Goal: Task Accomplishment & Management: Manage account settings

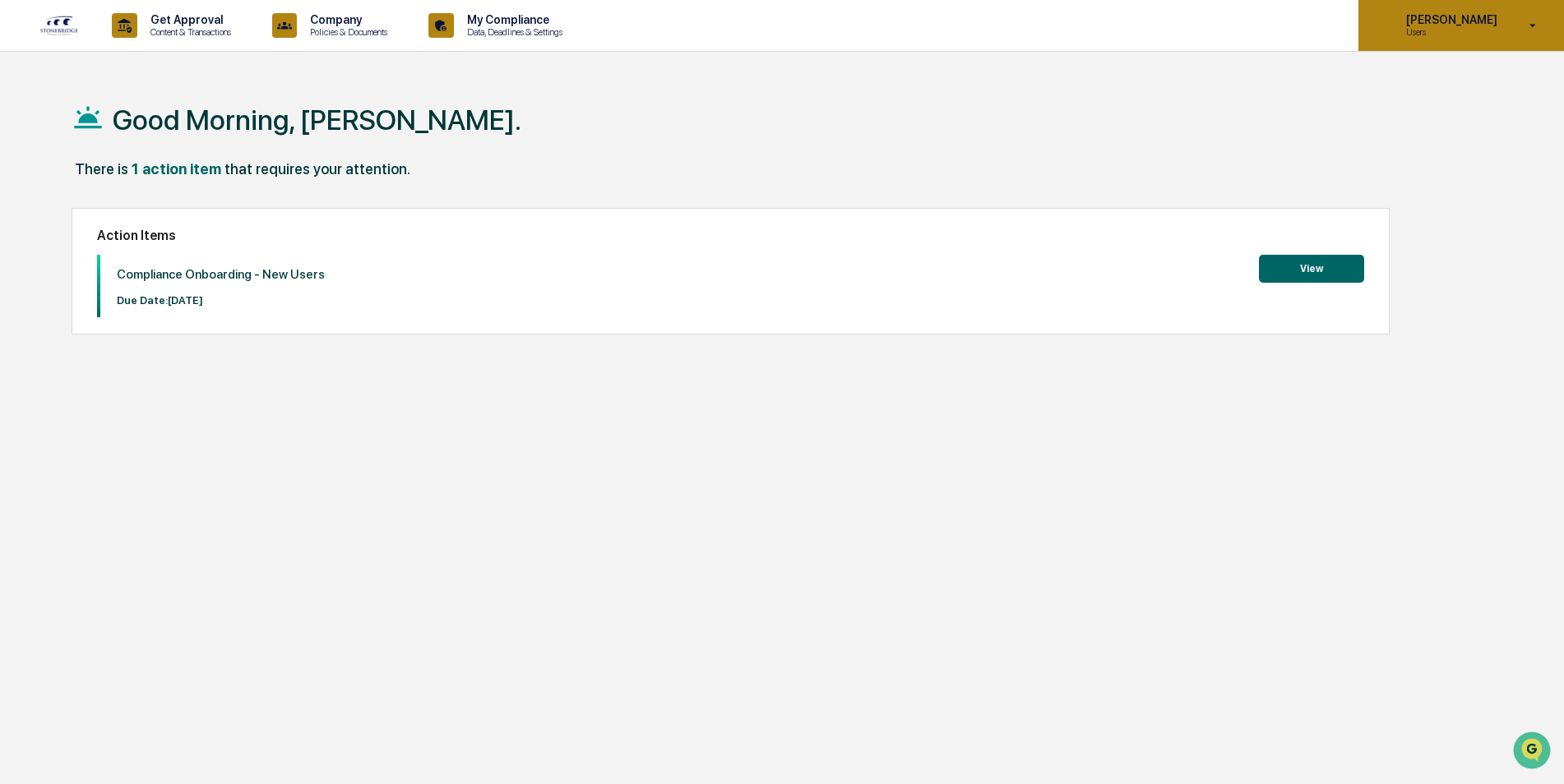
click at [1434, 26] on p "Users" at bounding box center [1448, 32] width 112 height 12
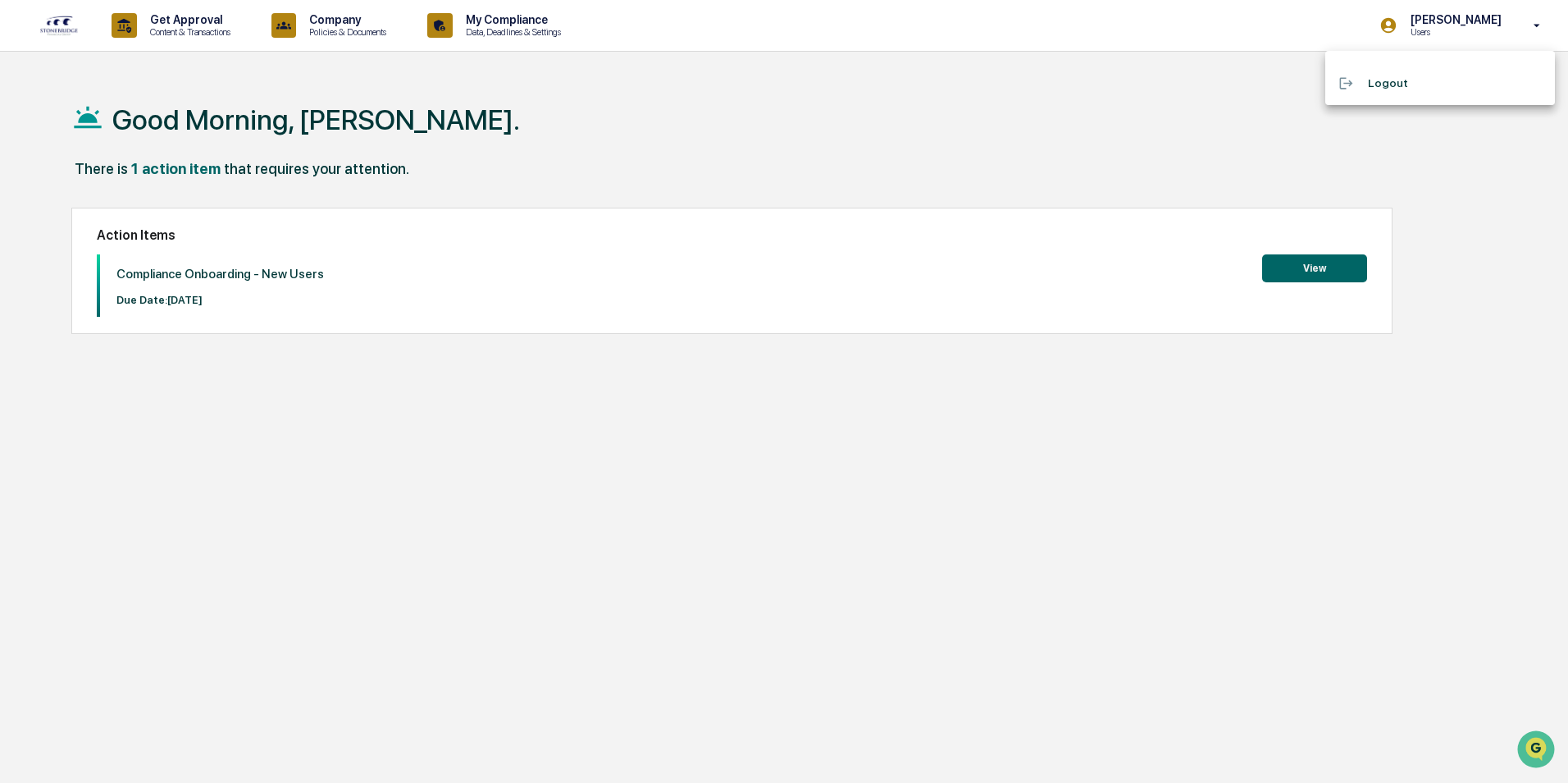
click at [1187, 135] on div at bounding box center [784, 392] width 1568 height 783
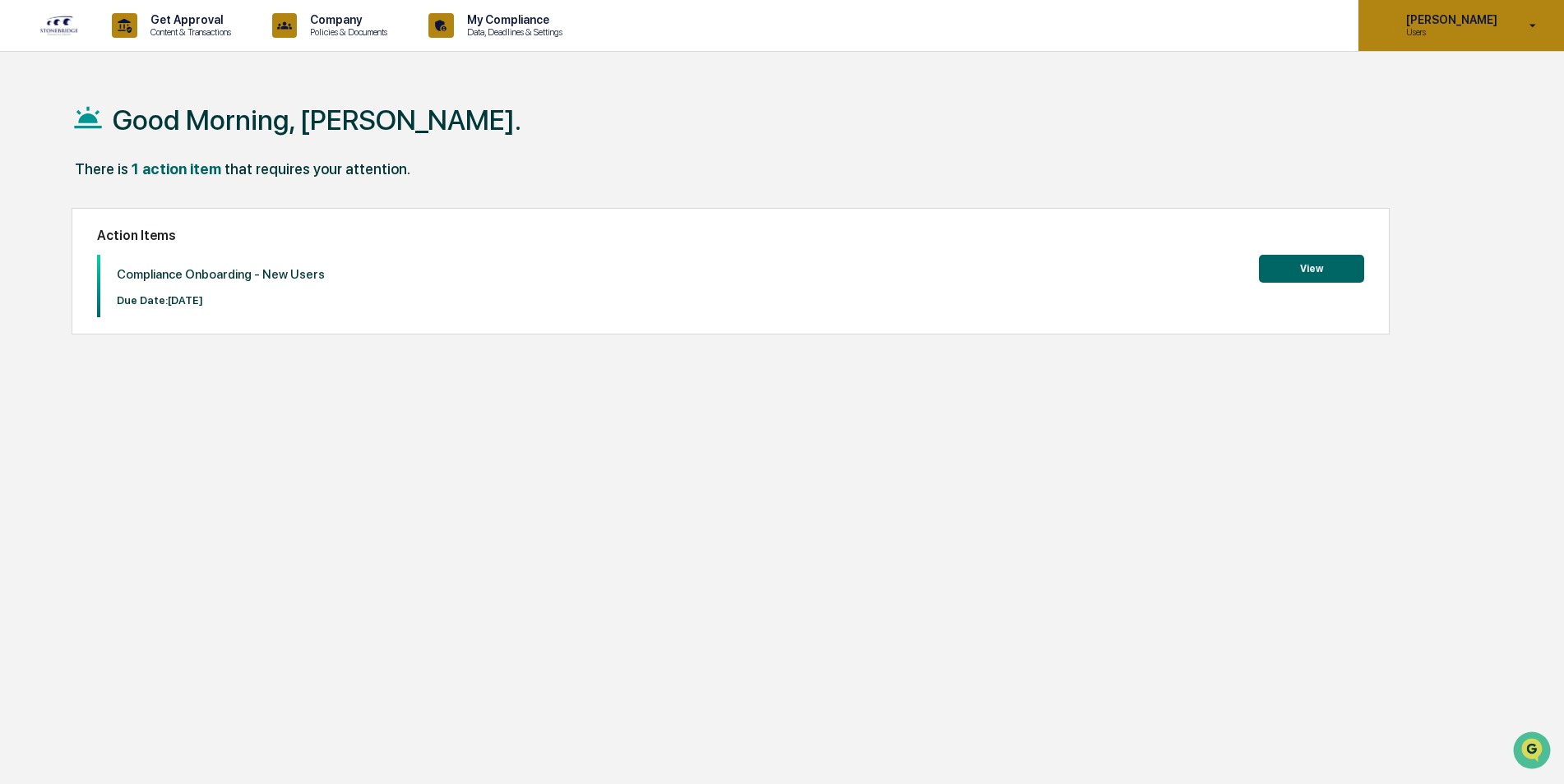
click at [1475, 25] on p "[PERSON_NAME]" at bounding box center [1448, 20] width 112 height 13
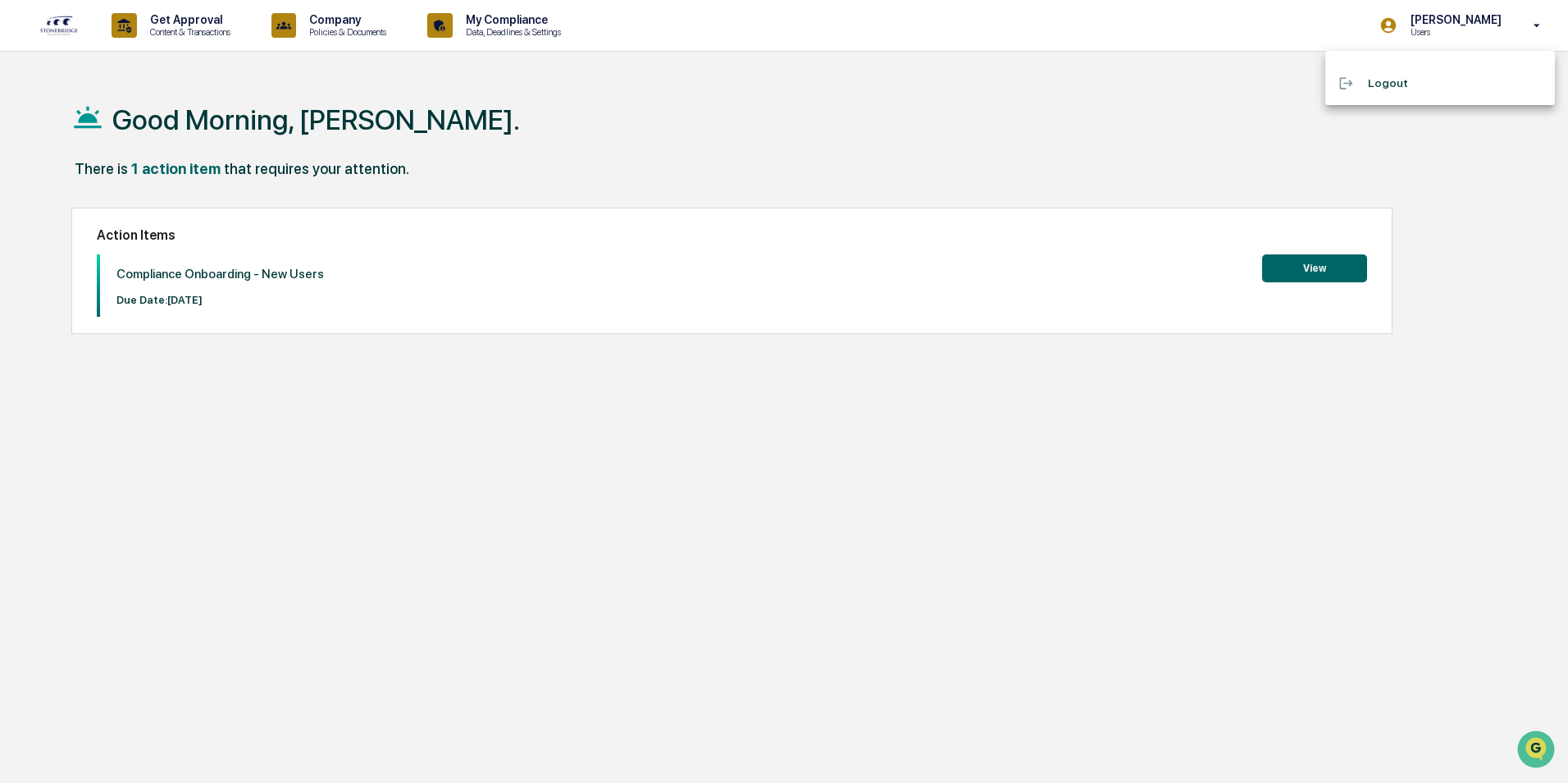
click at [1040, 122] on div at bounding box center [784, 392] width 1568 height 783
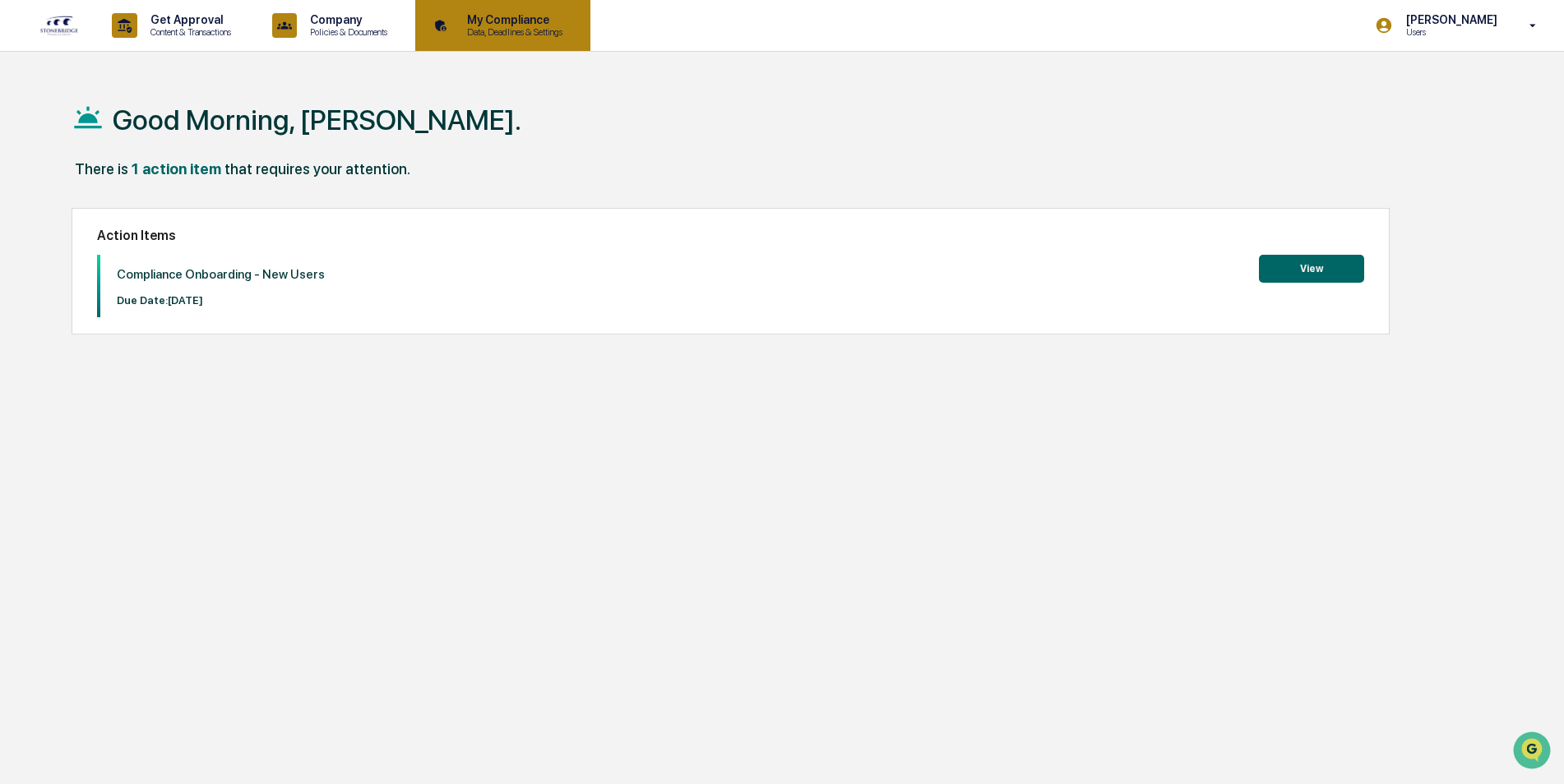
click at [481, 30] on p "Data, Deadlines & Settings" at bounding box center [512, 32] width 117 height 12
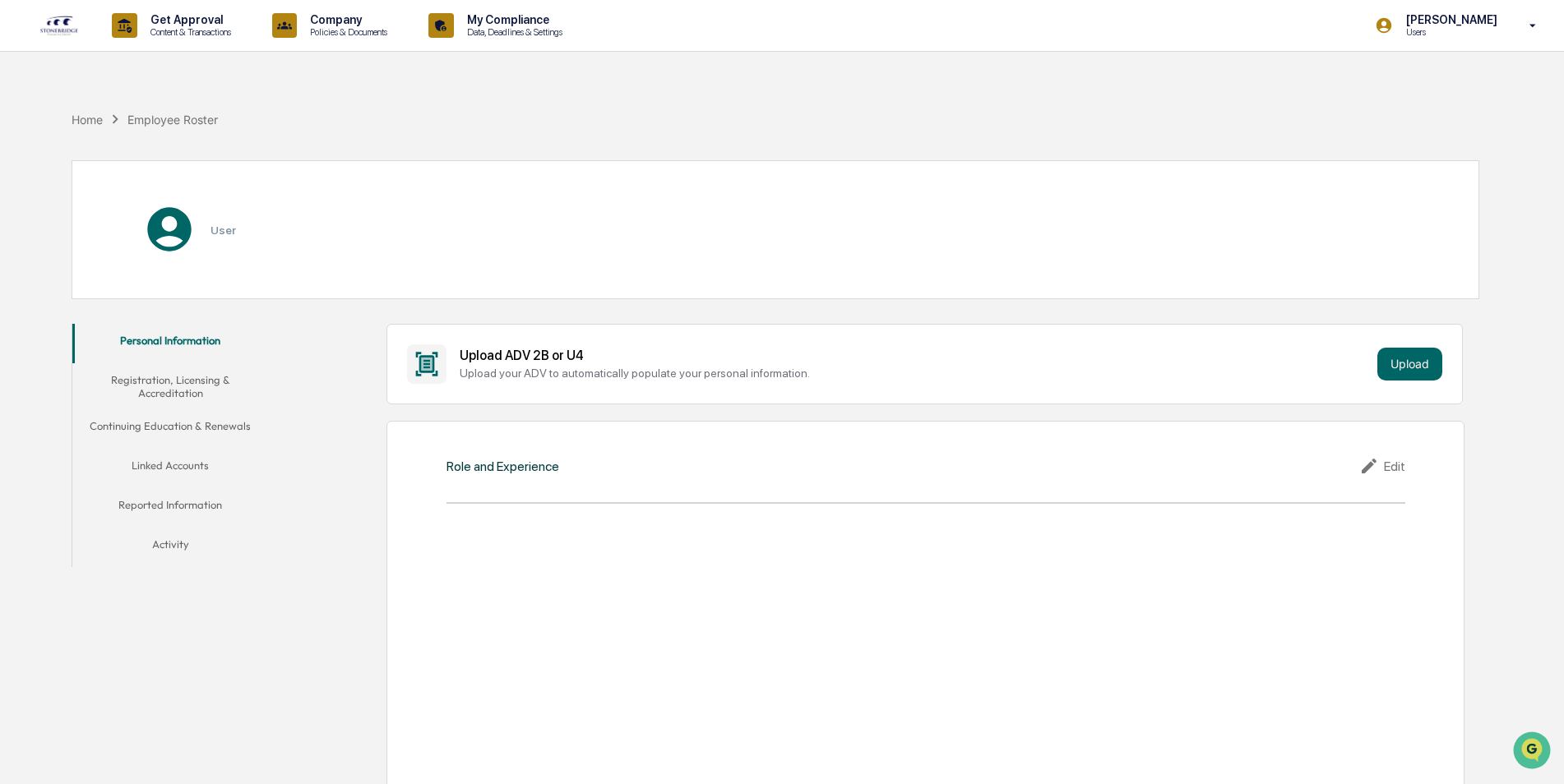
click at [178, 469] on button "Linked Accounts" at bounding box center [170, 468] width 197 height 39
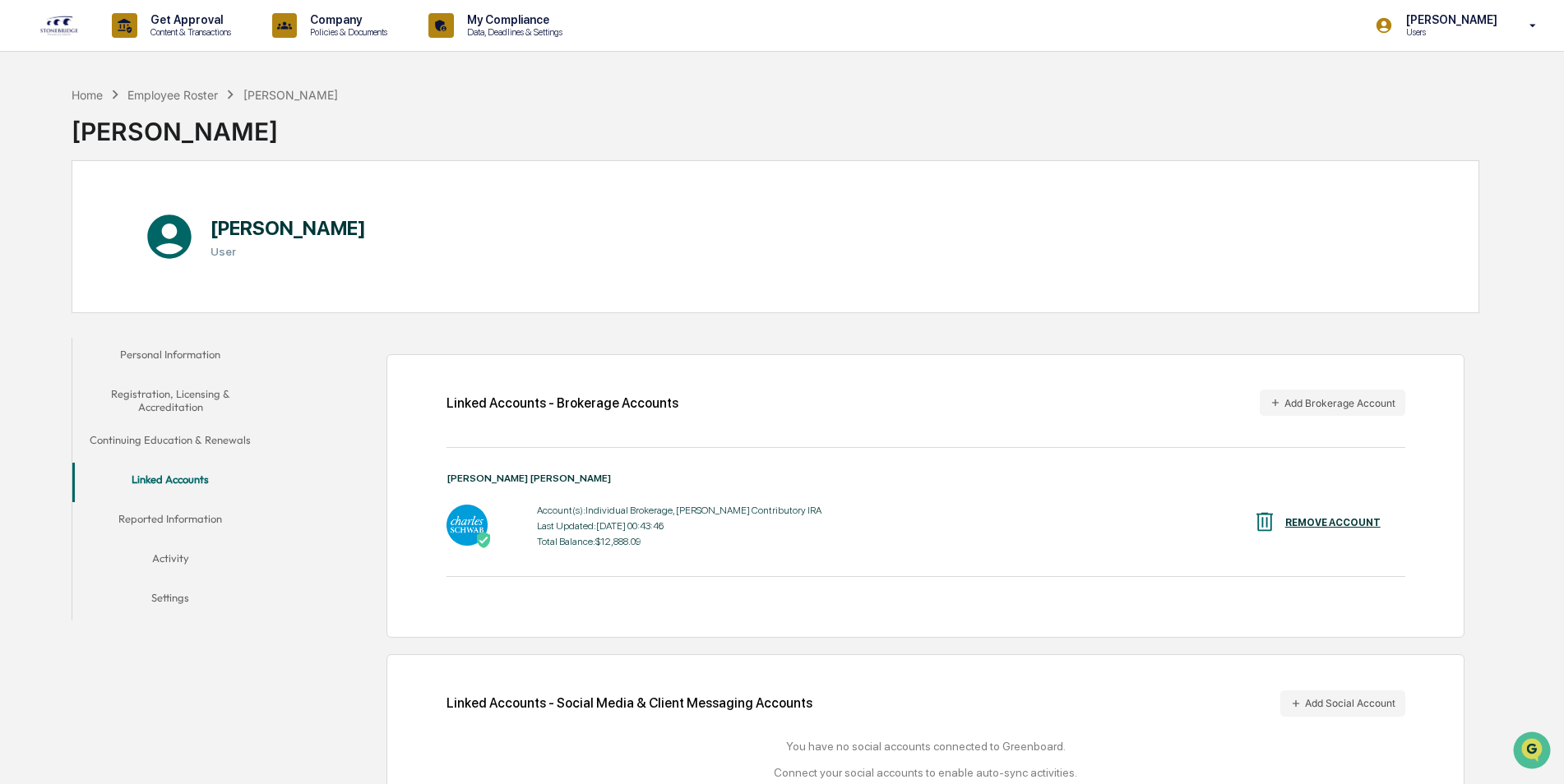
scroll to position [78, 0]
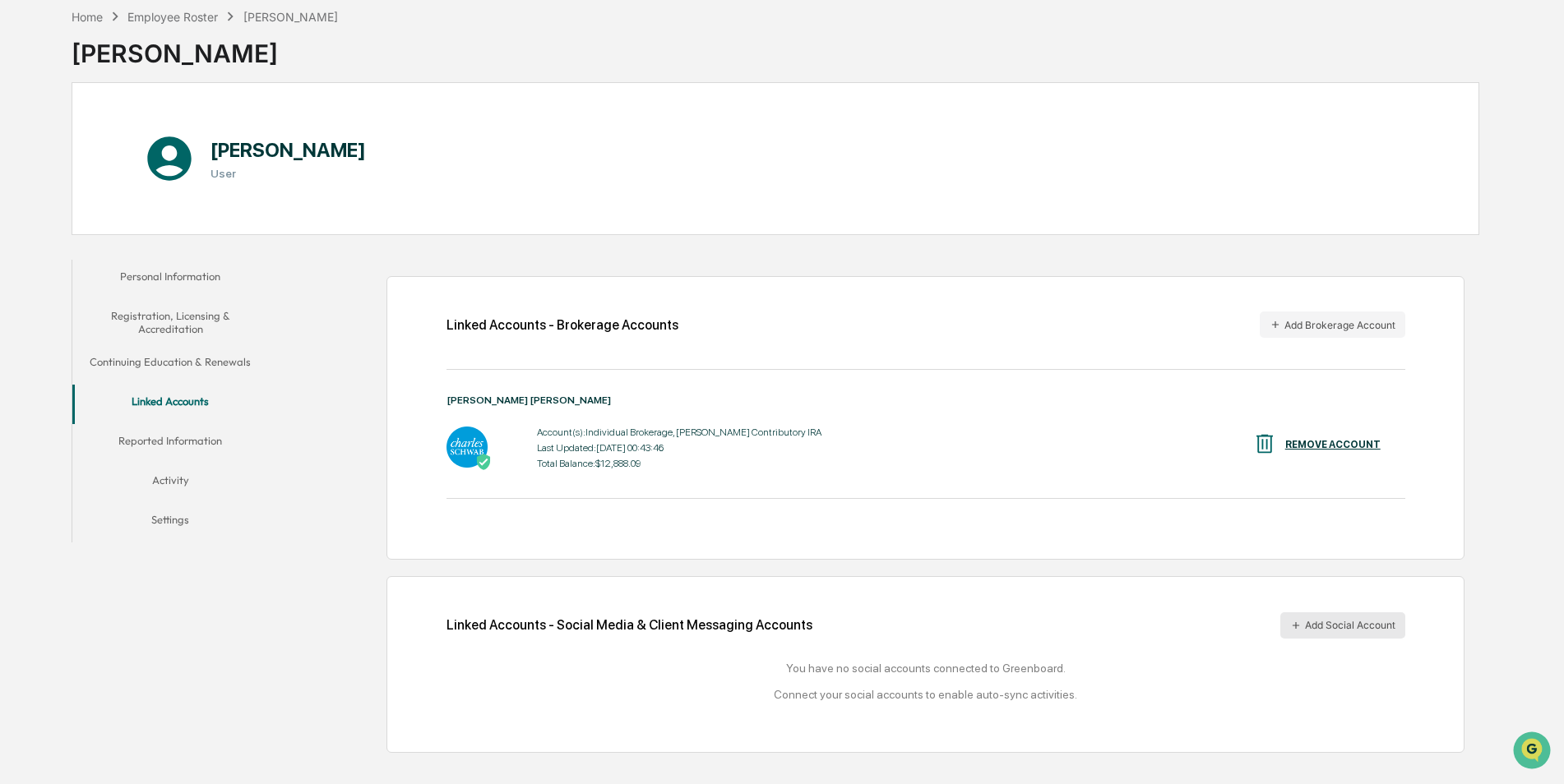
click at [1358, 632] on button "Add Social Account" at bounding box center [1342, 625] width 125 height 26
click at [178, 271] on button "Personal Information" at bounding box center [170, 279] width 197 height 39
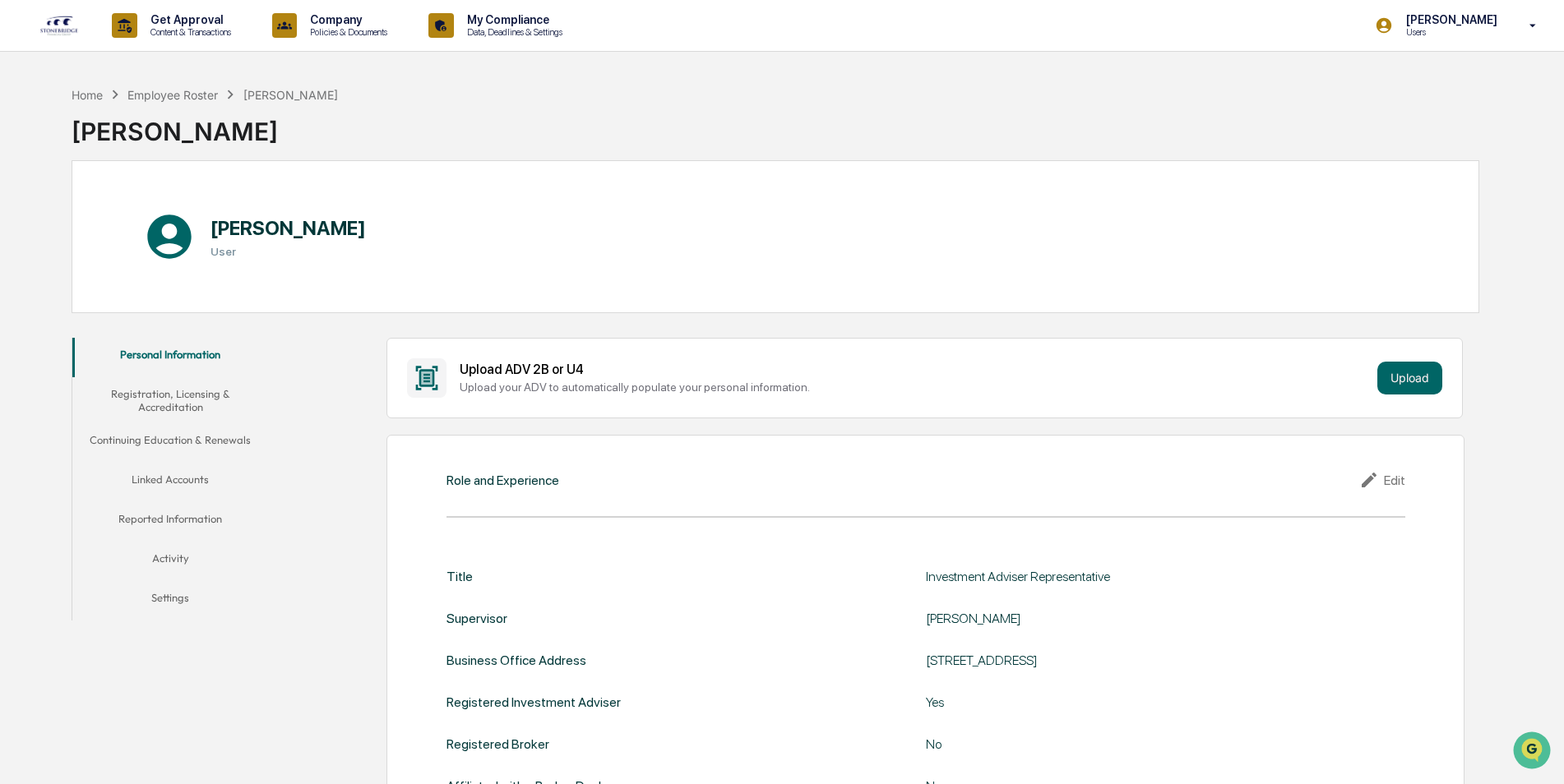
click at [176, 405] on button "Registration, Licensing & Accreditation" at bounding box center [170, 401] width 197 height 47
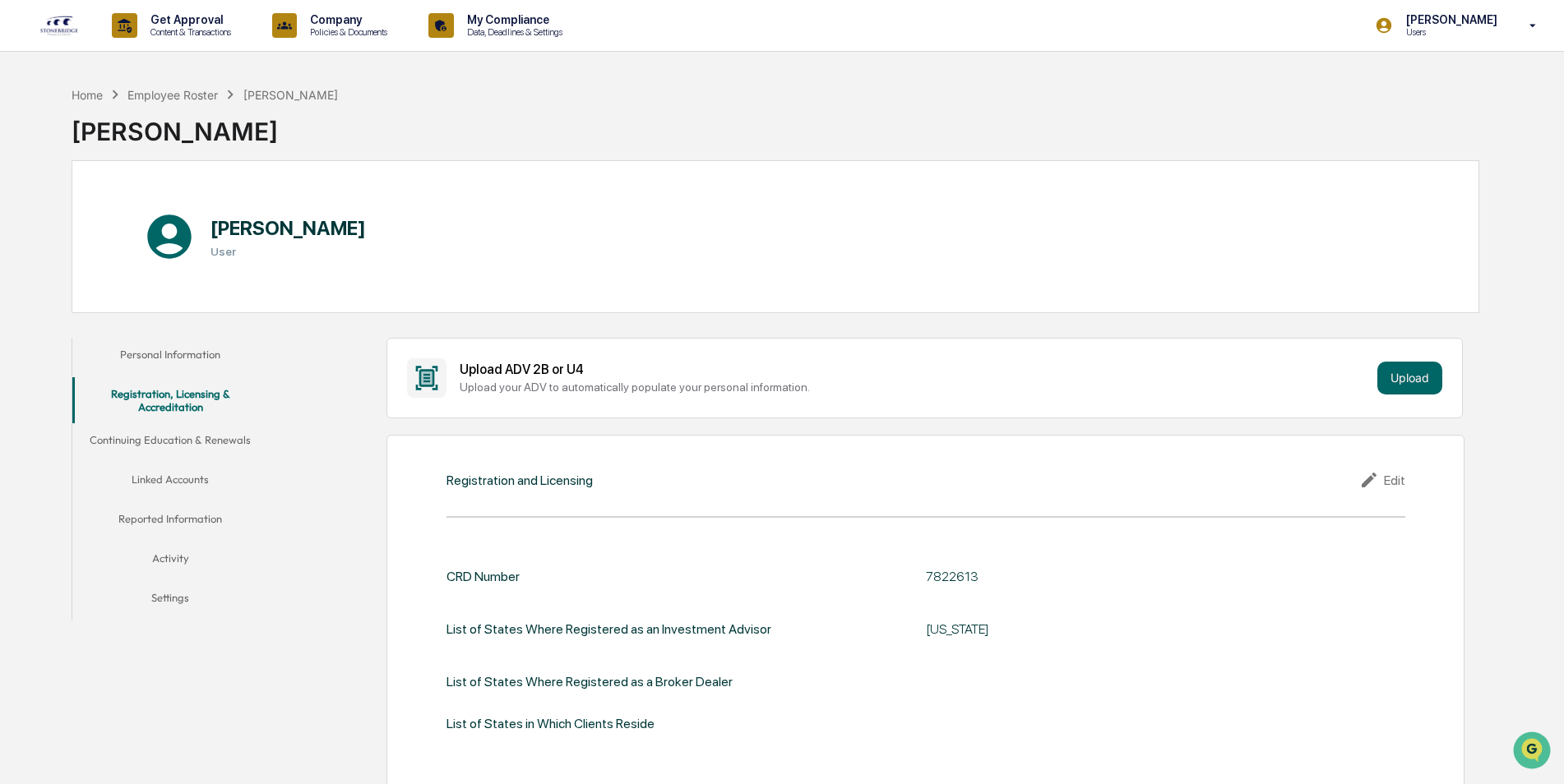
click at [193, 437] on button "Continuing Education & Renewals" at bounding box center [170, 443] width 197 height 39
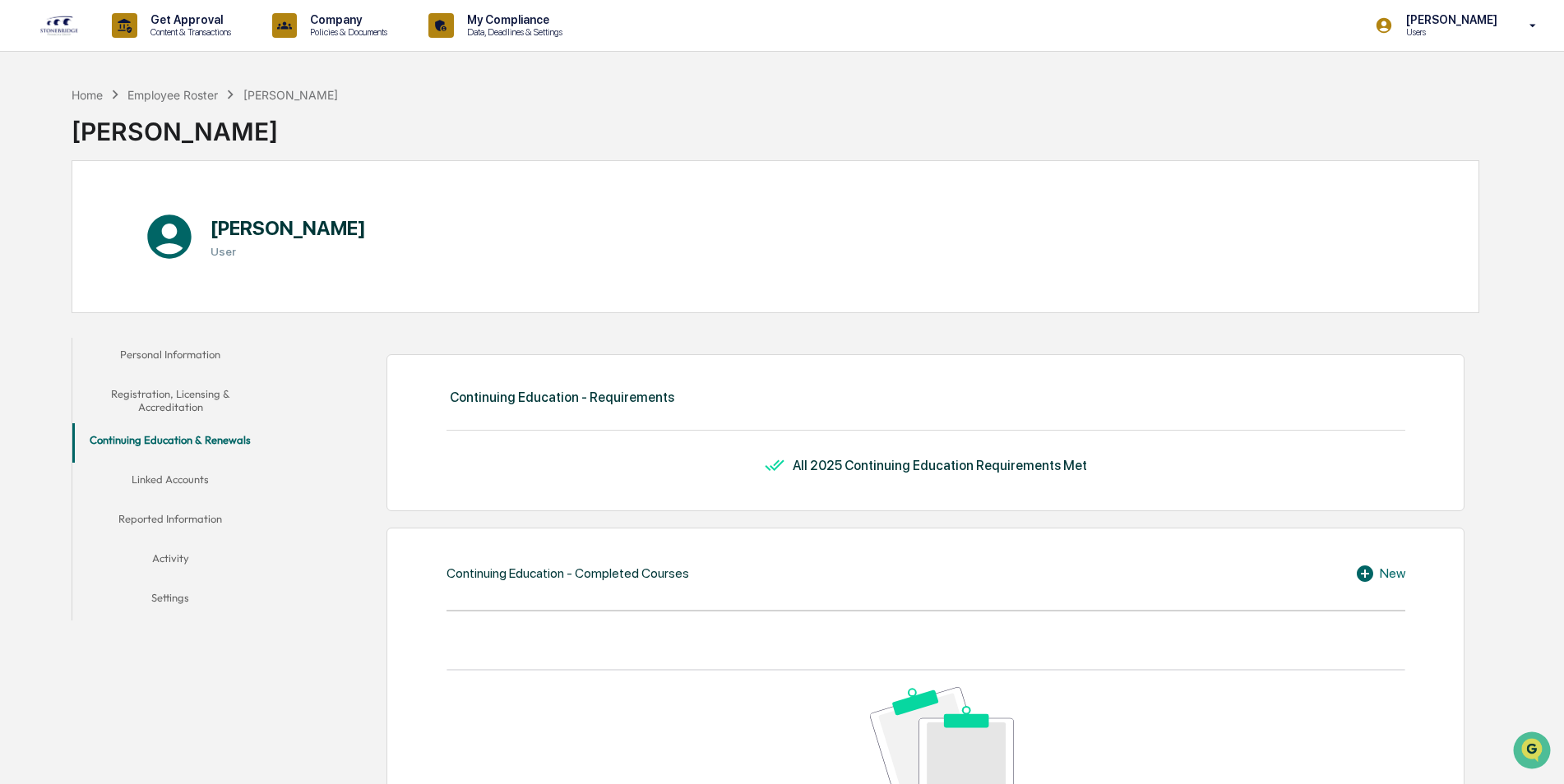
click at [199, 459] on button "Continuing Education & Renewals" at bounding box center [170, 443] width 197 height 39
click at [204, 473] on button "Linked Accounts" at bounding box center [170, 482] width 197 height 39
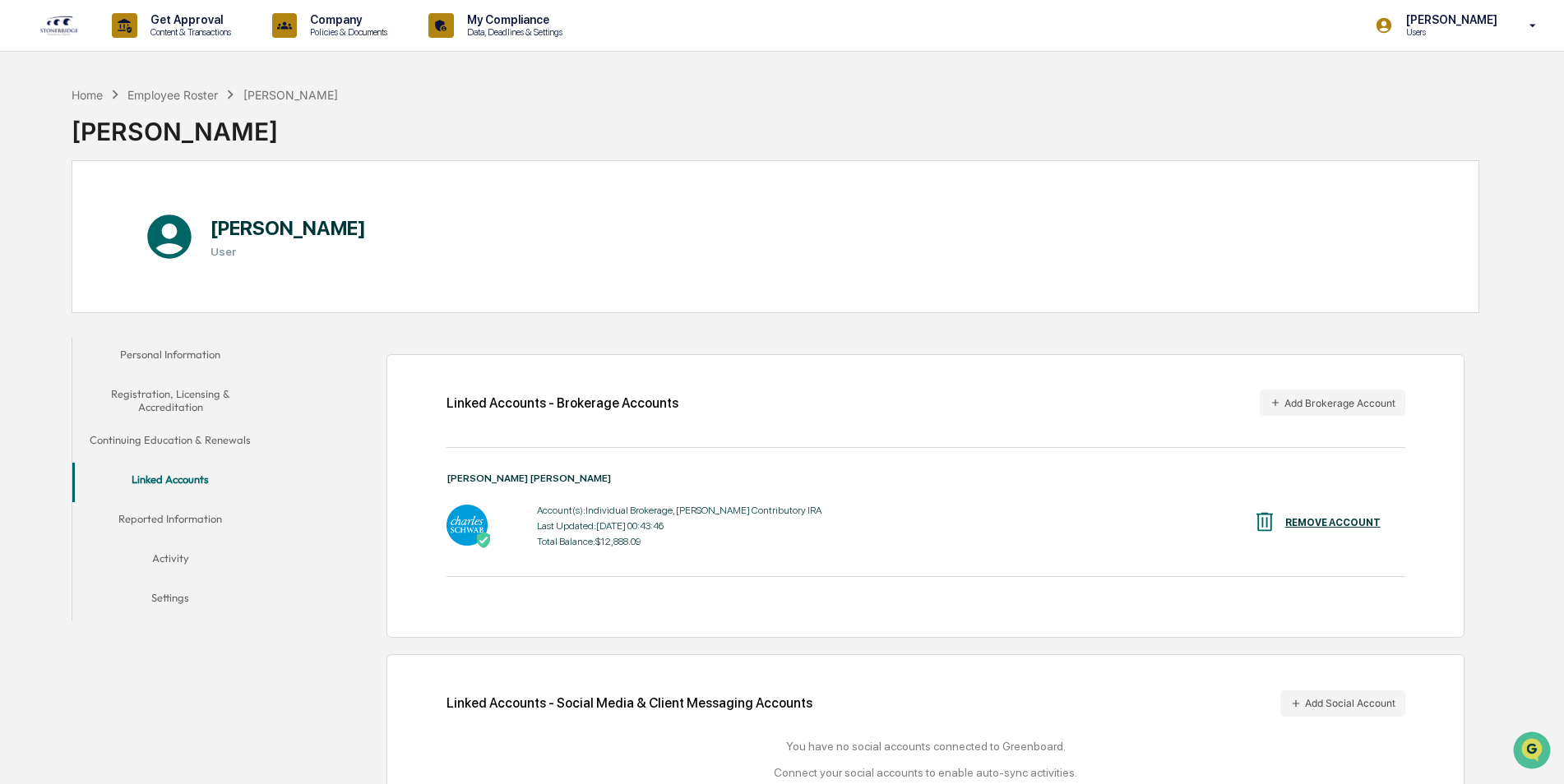
click at [196, 524] on button "Reported Information" at bounding box center [170, 521] width 197 height 39
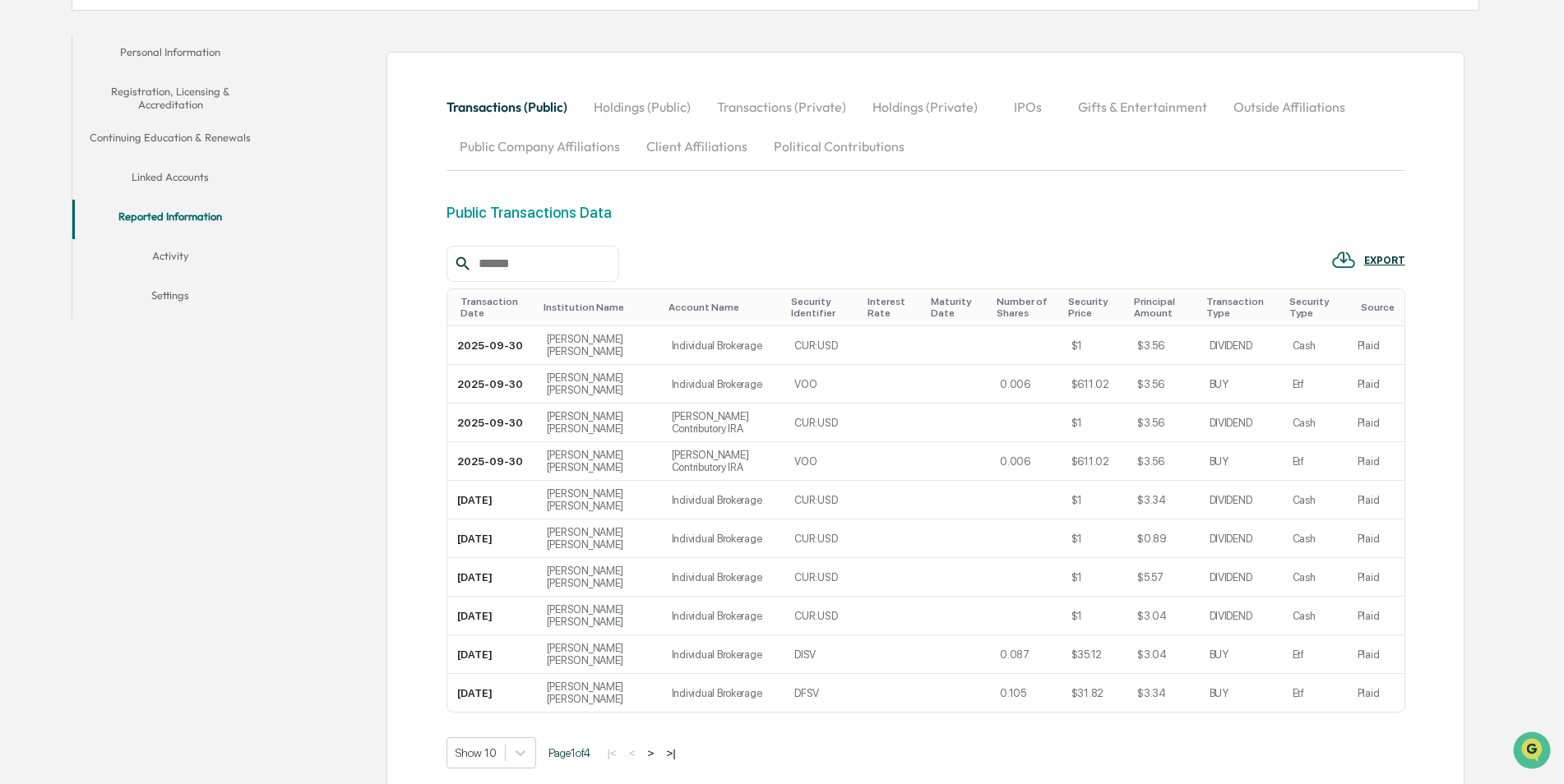
scroll to position [329, 0]
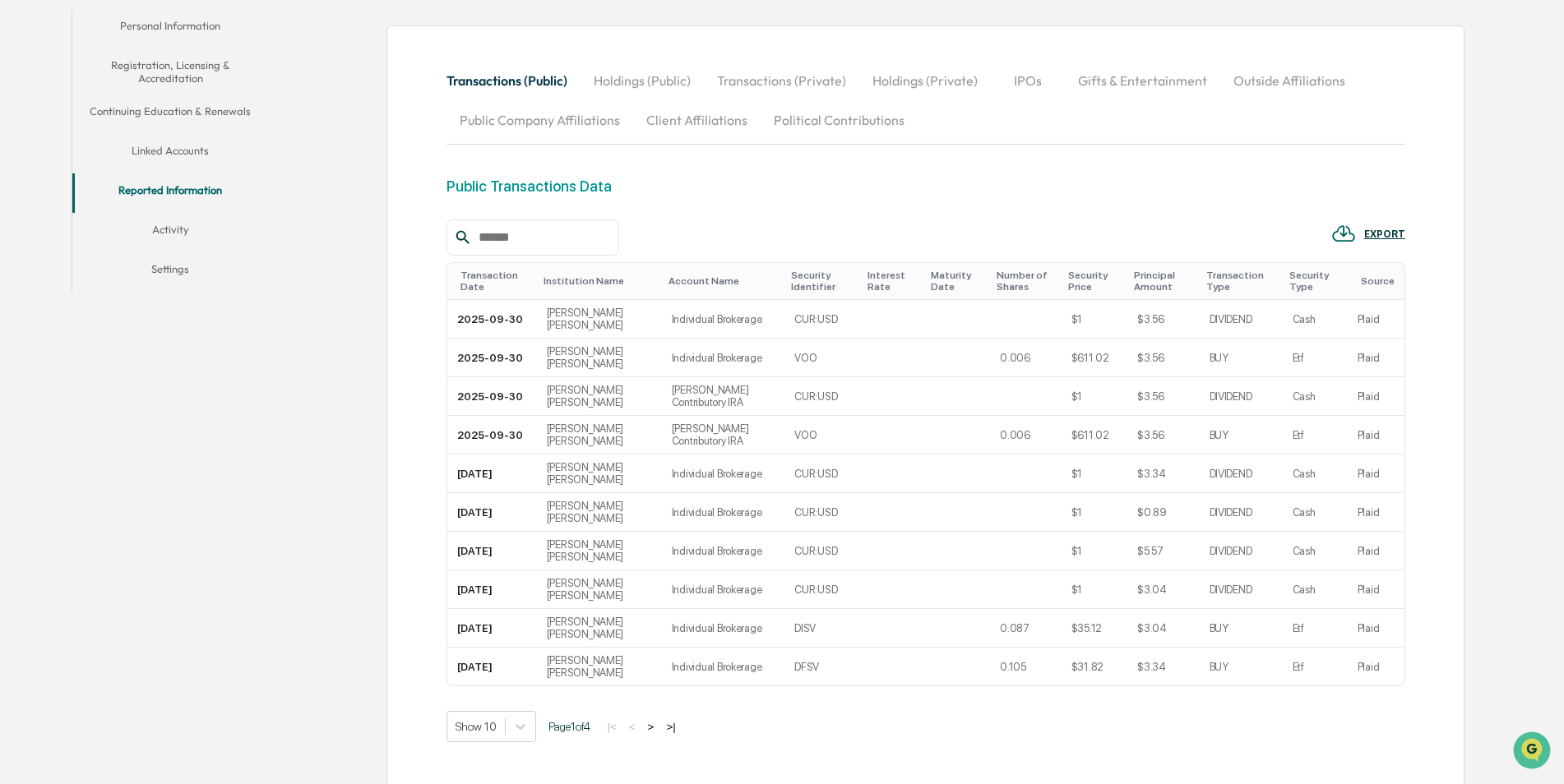
click at [654, 724] on button ">" at bounding box center [650, 726] width 16 height 14
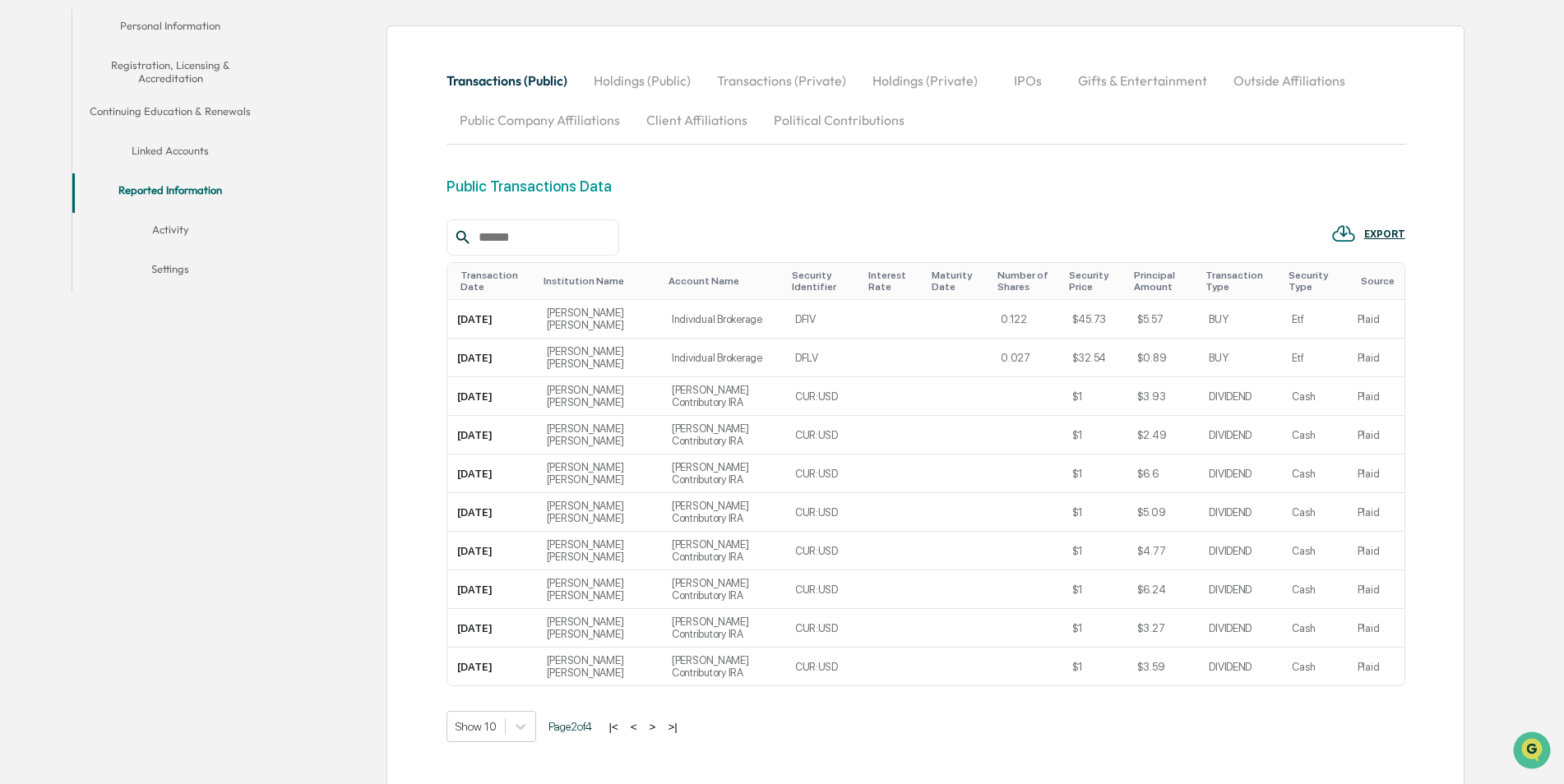
click at [654, 724] on button ">" at bounding box center [652, 726] width 16 height 14
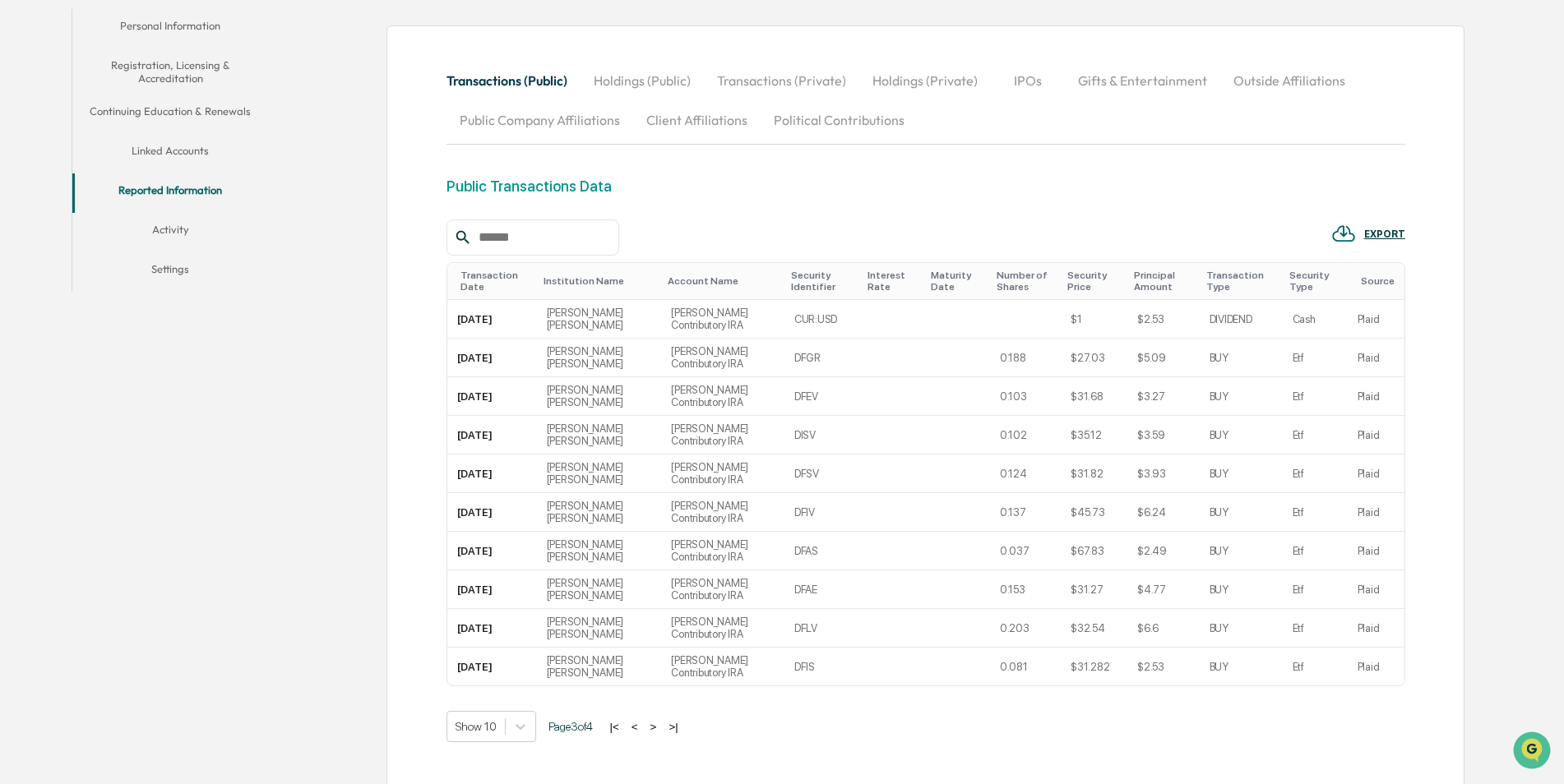
click at [654, 724] on button ">" at bounding box center [653, 726] width 16 height 14
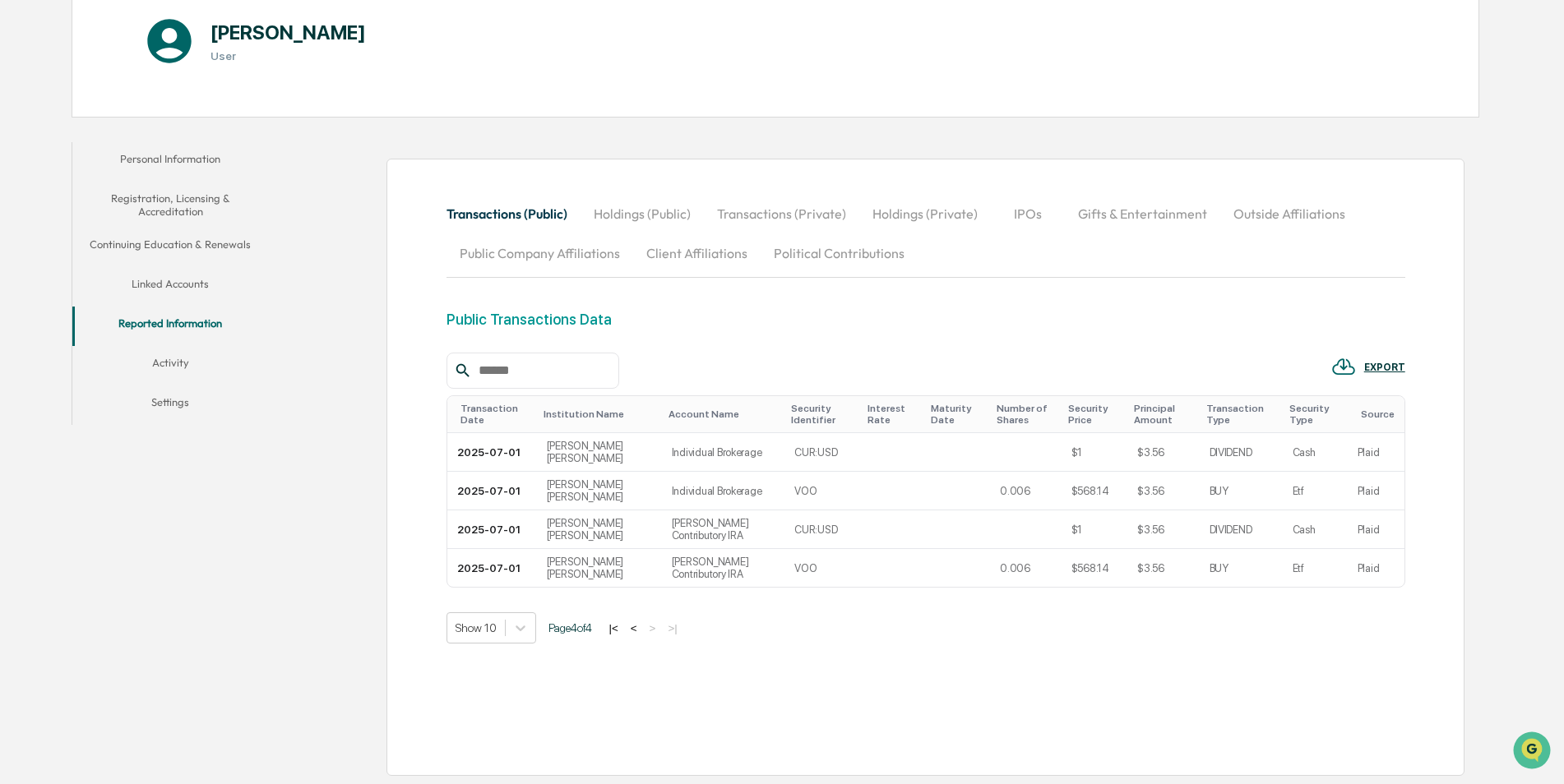
scroll to position [196, 0]
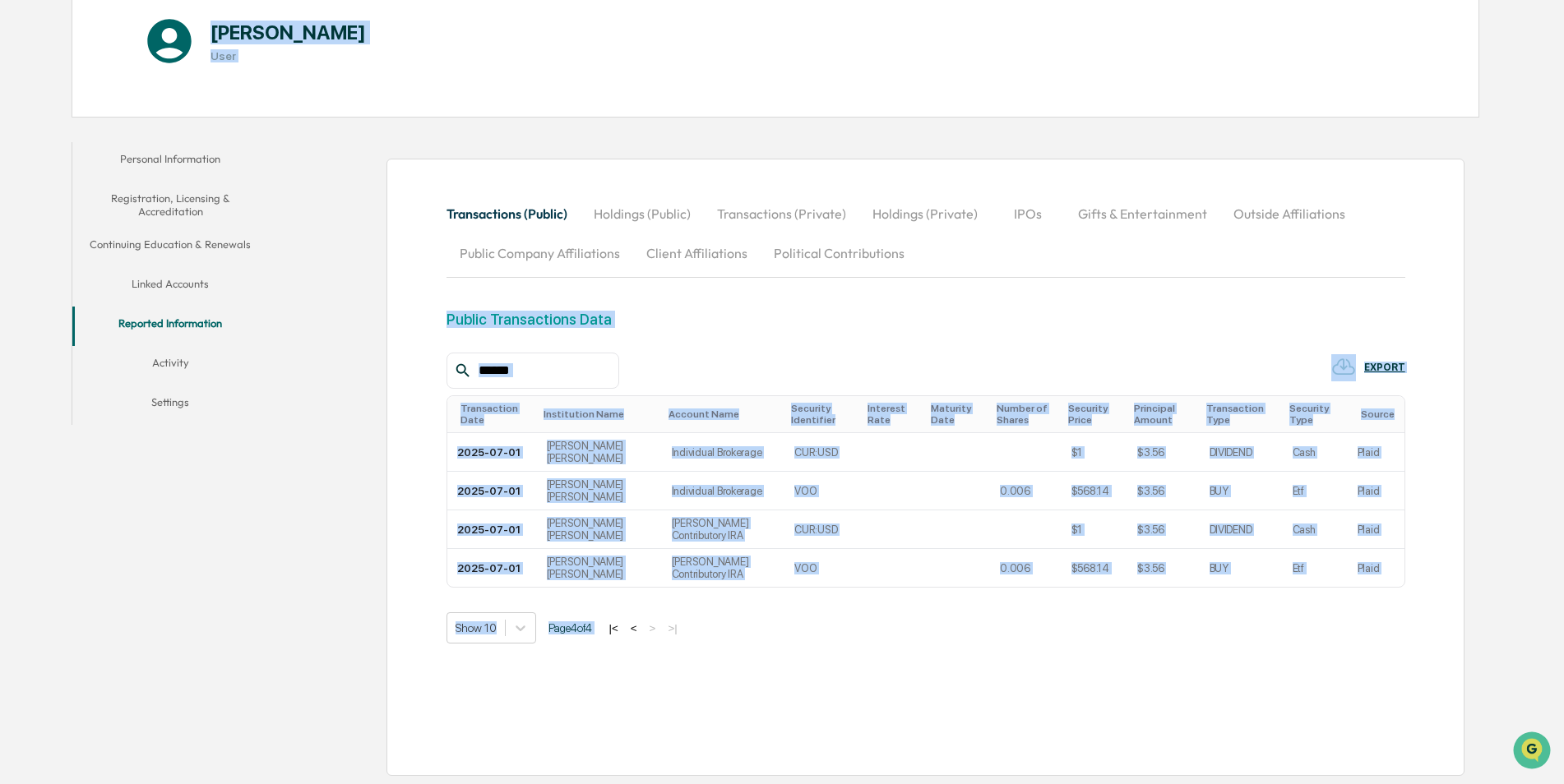
click at [654, 724] on div "Transactions (Public) Holdings (Public) Transactions (Private) Holdings (Privat…" at bounding box center [926, 466] width 959 height 545
drag, startPoint x: 654, startPoint y: 724, endPoint x: 632, endPoint y: 663, distance: 64.8
click at [632, 663] on div "Transactions (Public) Holdings (Public) Transactions (Private) Holdings (Privat…" at bounding box center [926, 466] width 959 height 545
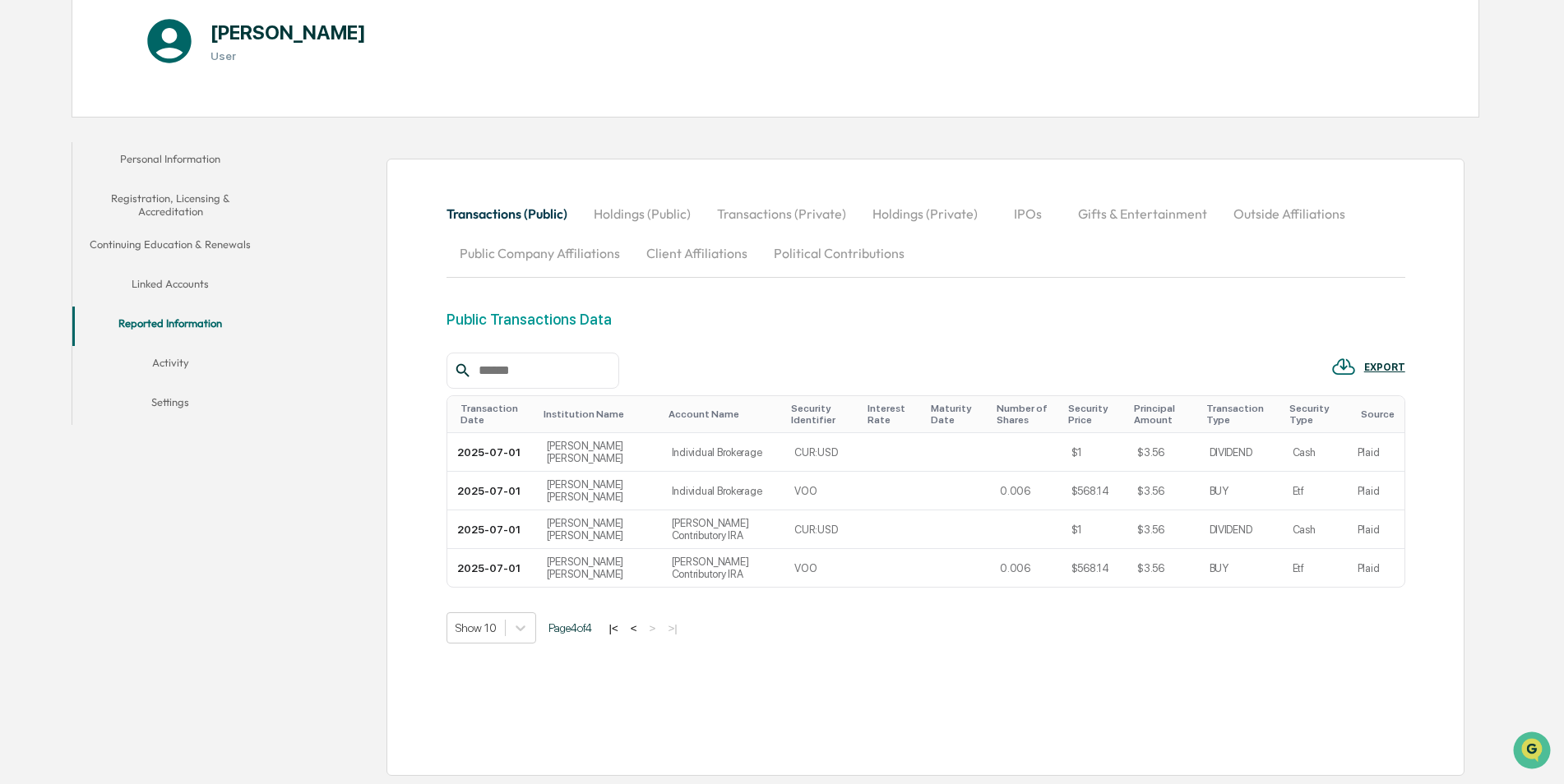
click at [642, 633] on button "<" at bounding box center [633, 628] width 16 height 14
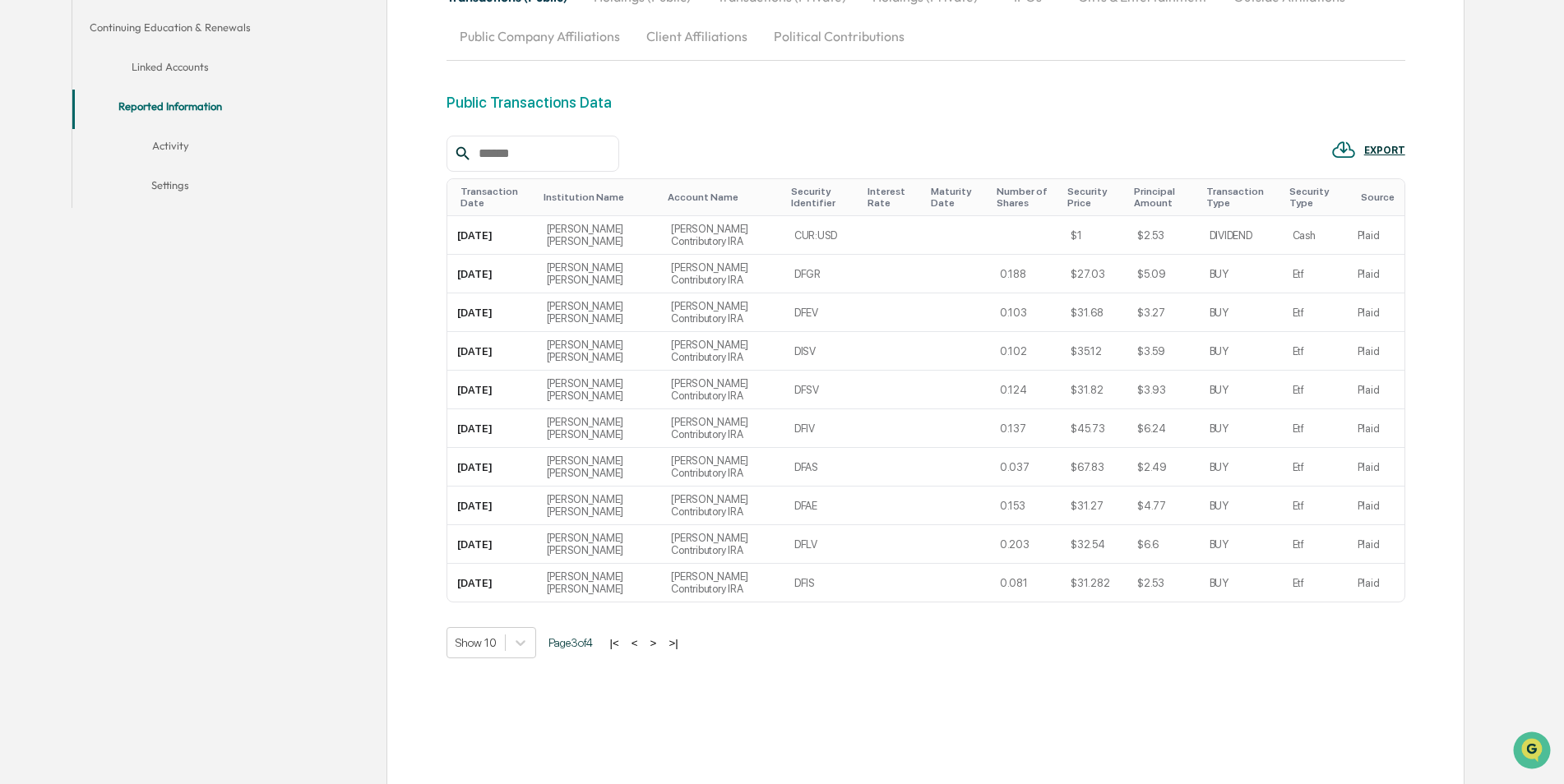
scroll to position [427, 0]
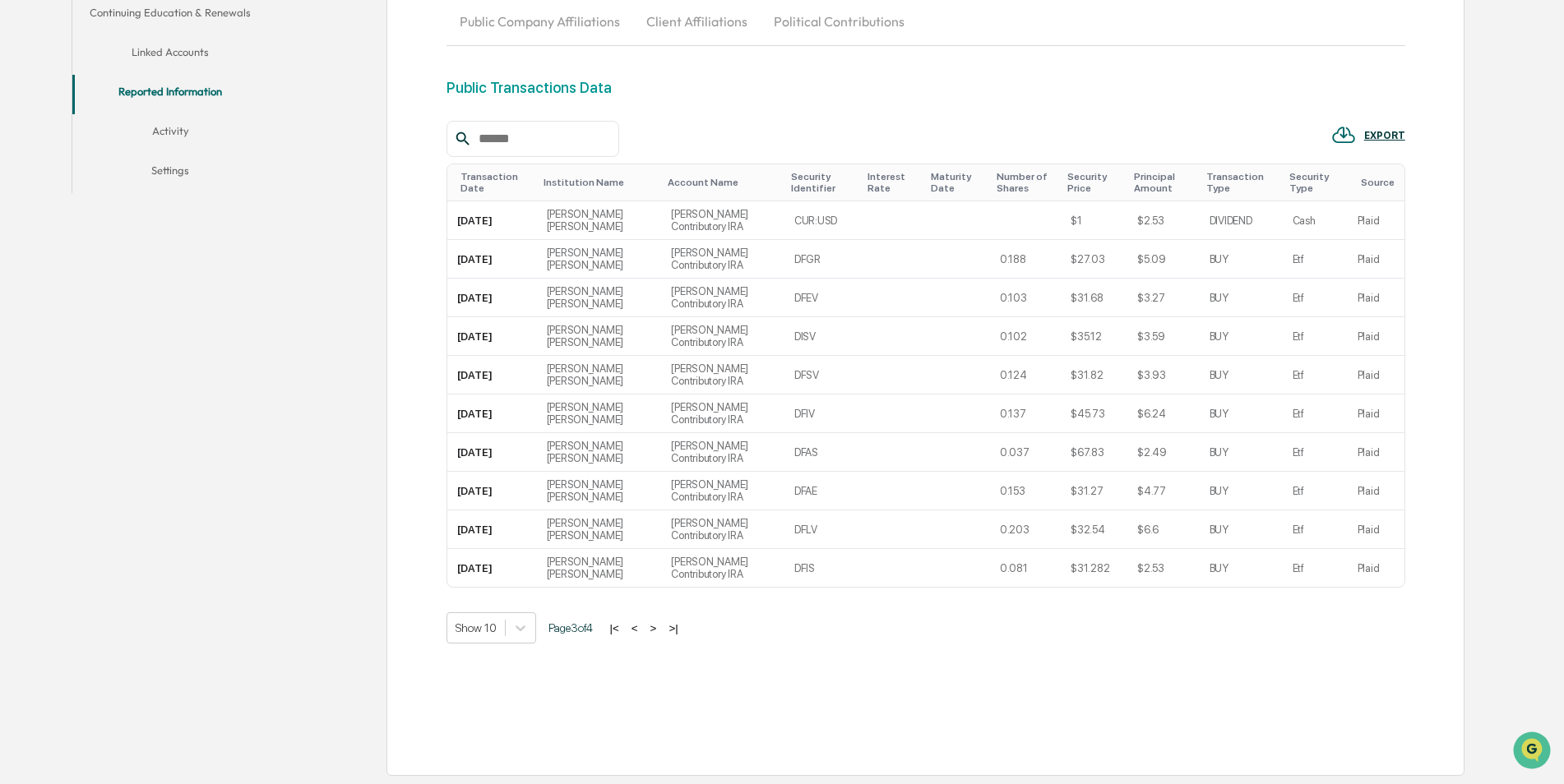
click at [658, 628] on button ">" at bounding box center [653, 628] width 16 height 14
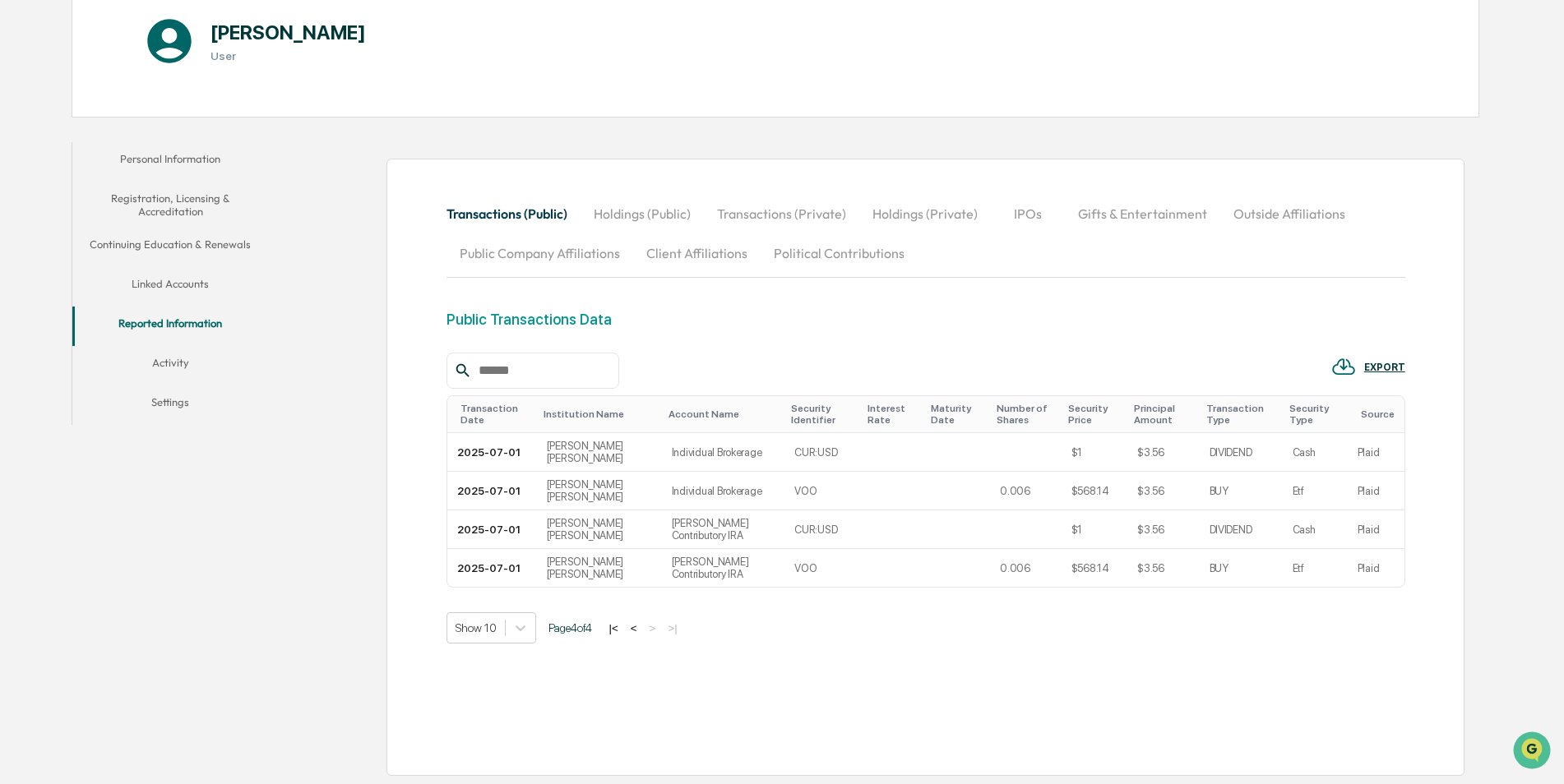
click at [642, 631] on button "<" at bounding box center [633, 628] width 16 height 14
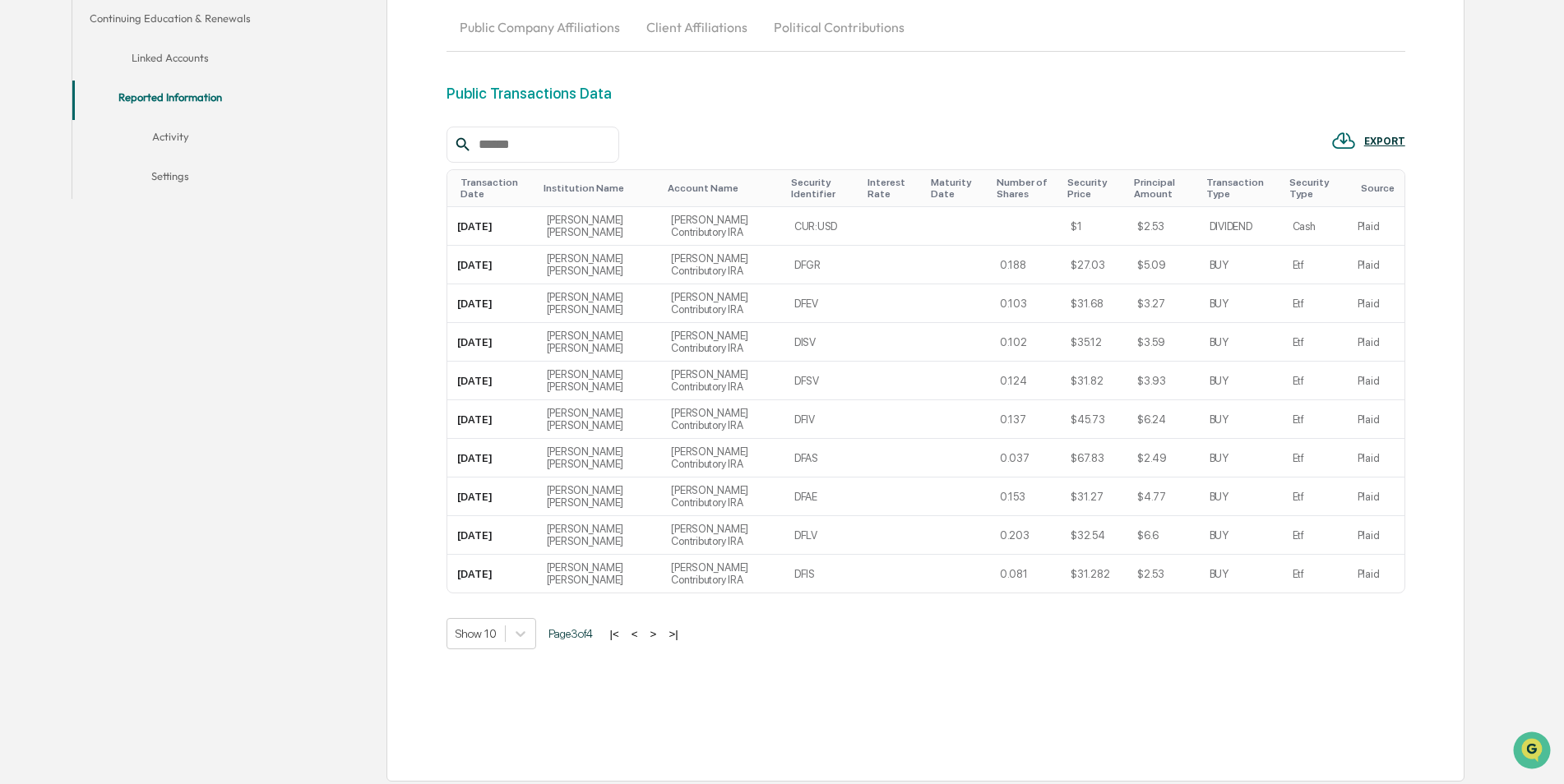
scroll to position [427, 0]
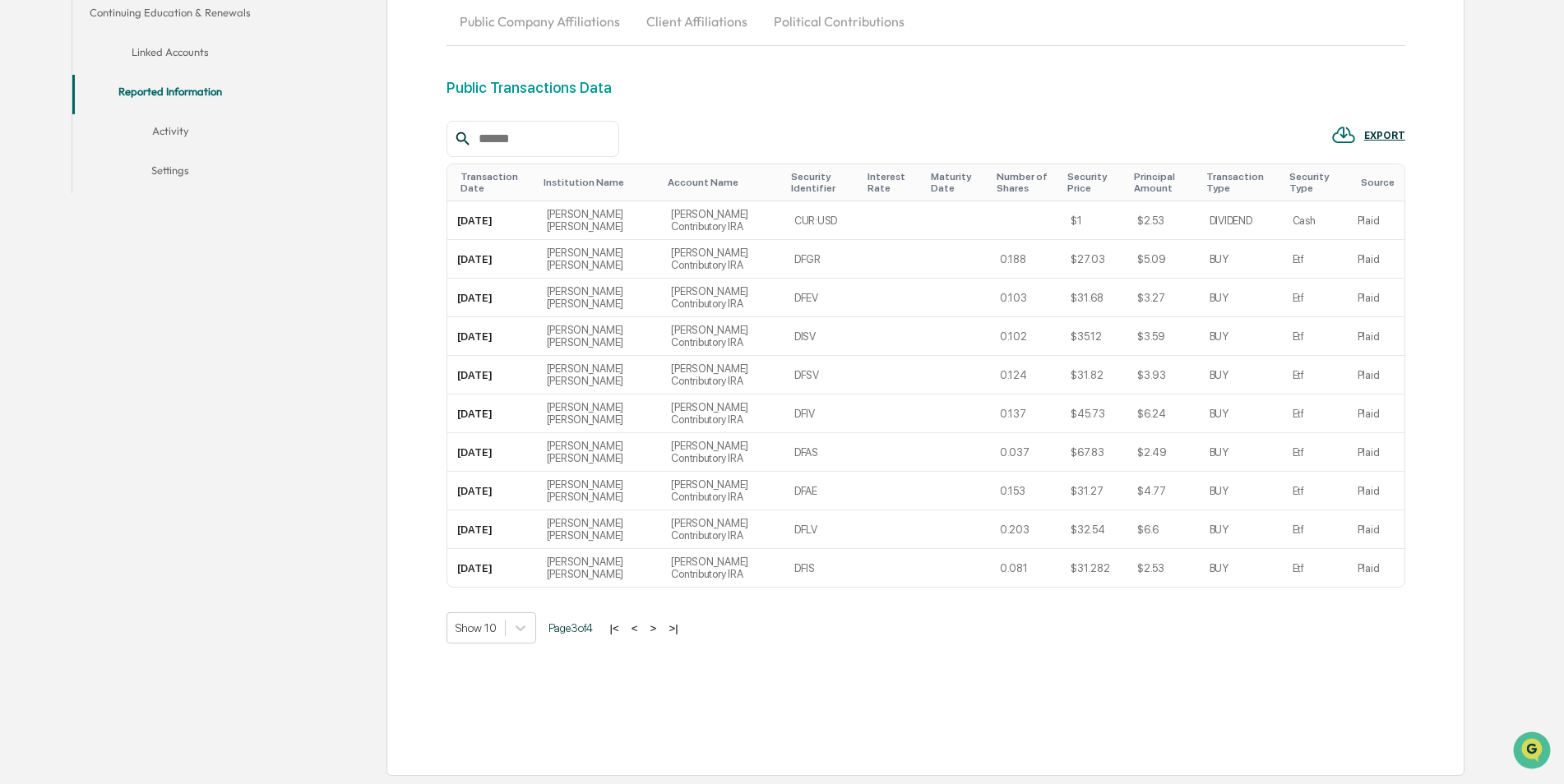
click at [639, 628] on button "<" at bounding box center [634, 628] width 16 height 14
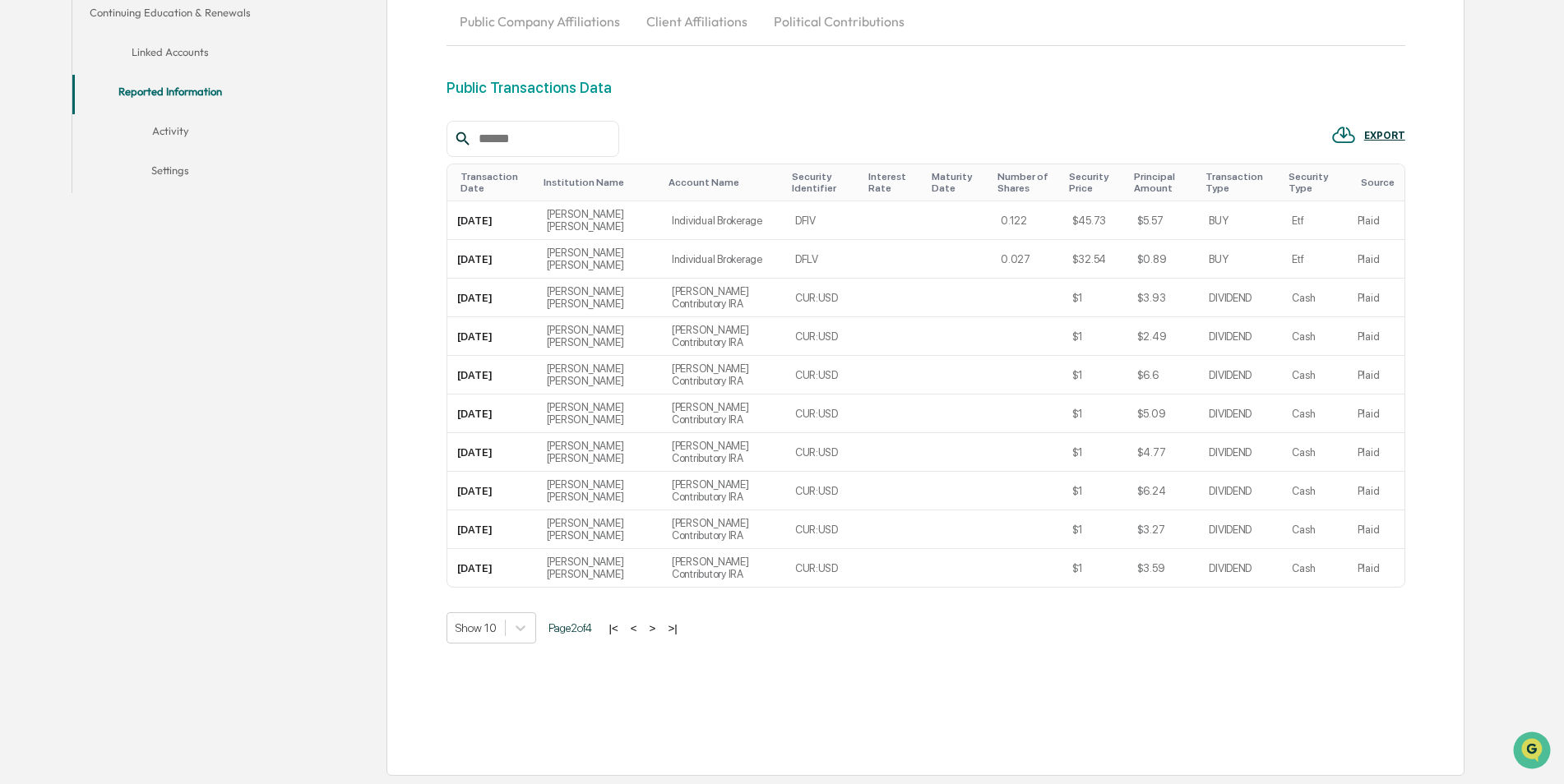
click at [661, 630] on button ">" at bounding box center [652, 628] width 16 height 14
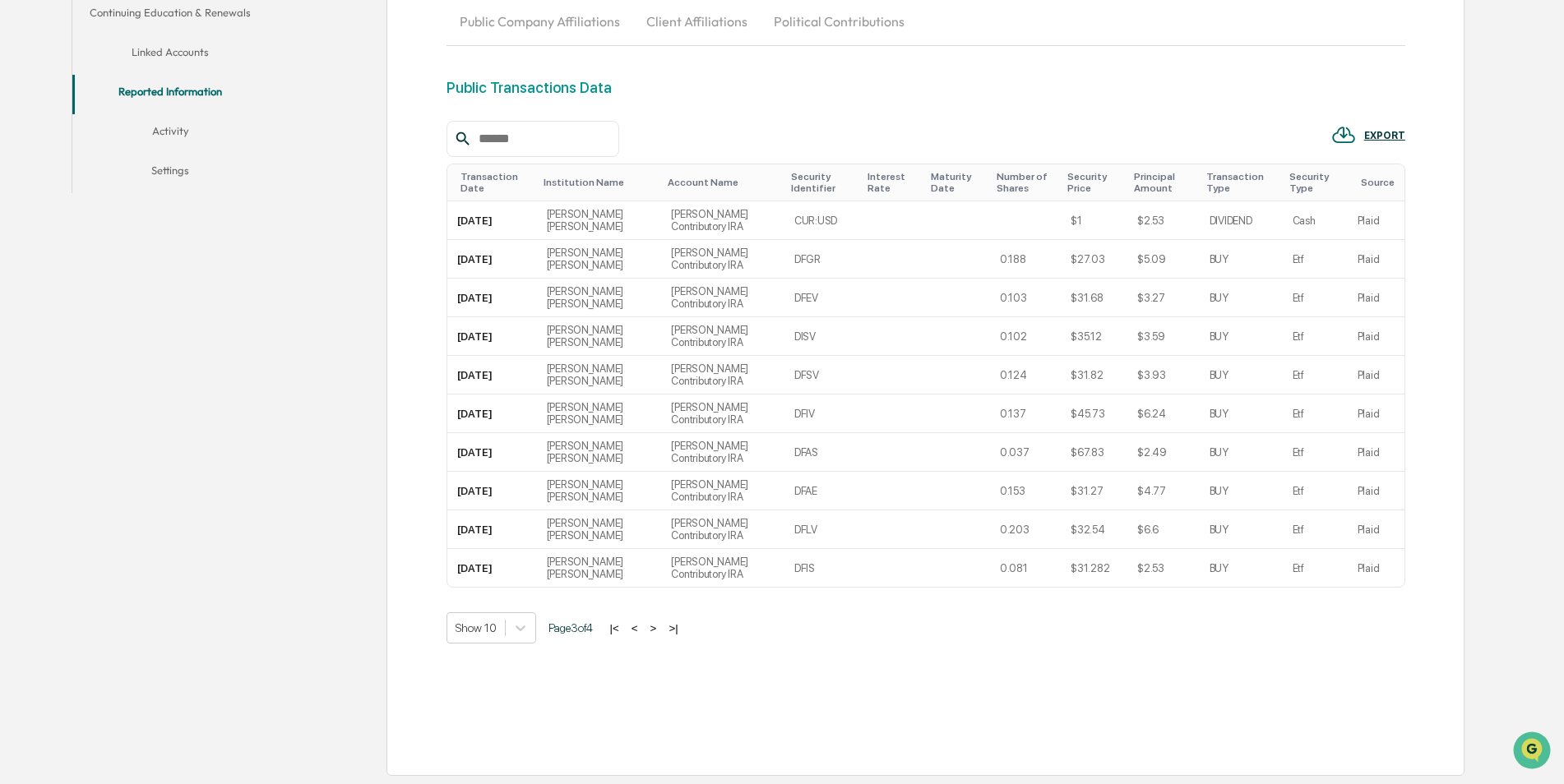
click at [642, 631] on button "<" at bounding box center [634, 628] width 16 height 14
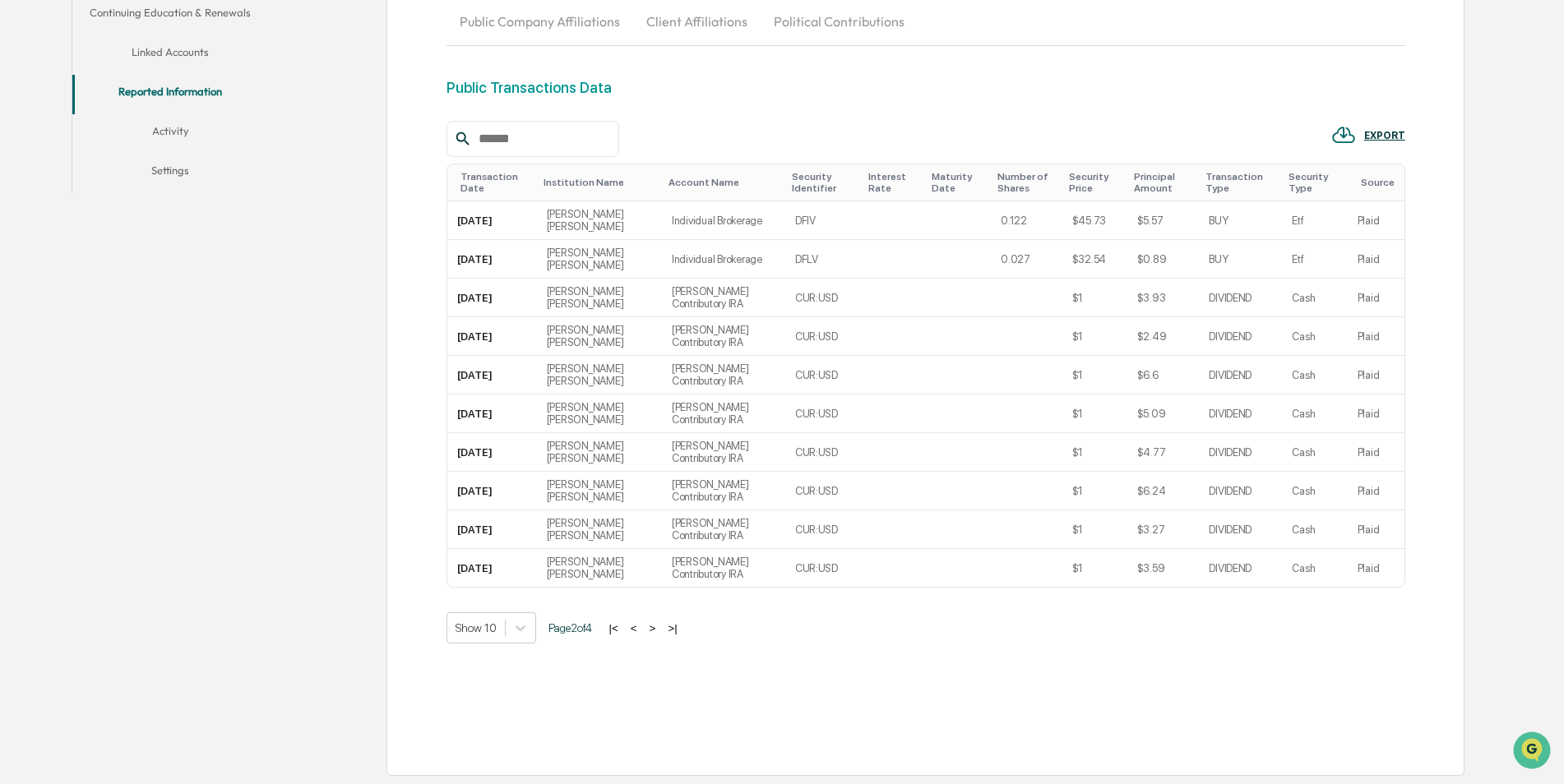
click at [642, 631] on button "<" at bounding box center [633, 628] width 16 height 14
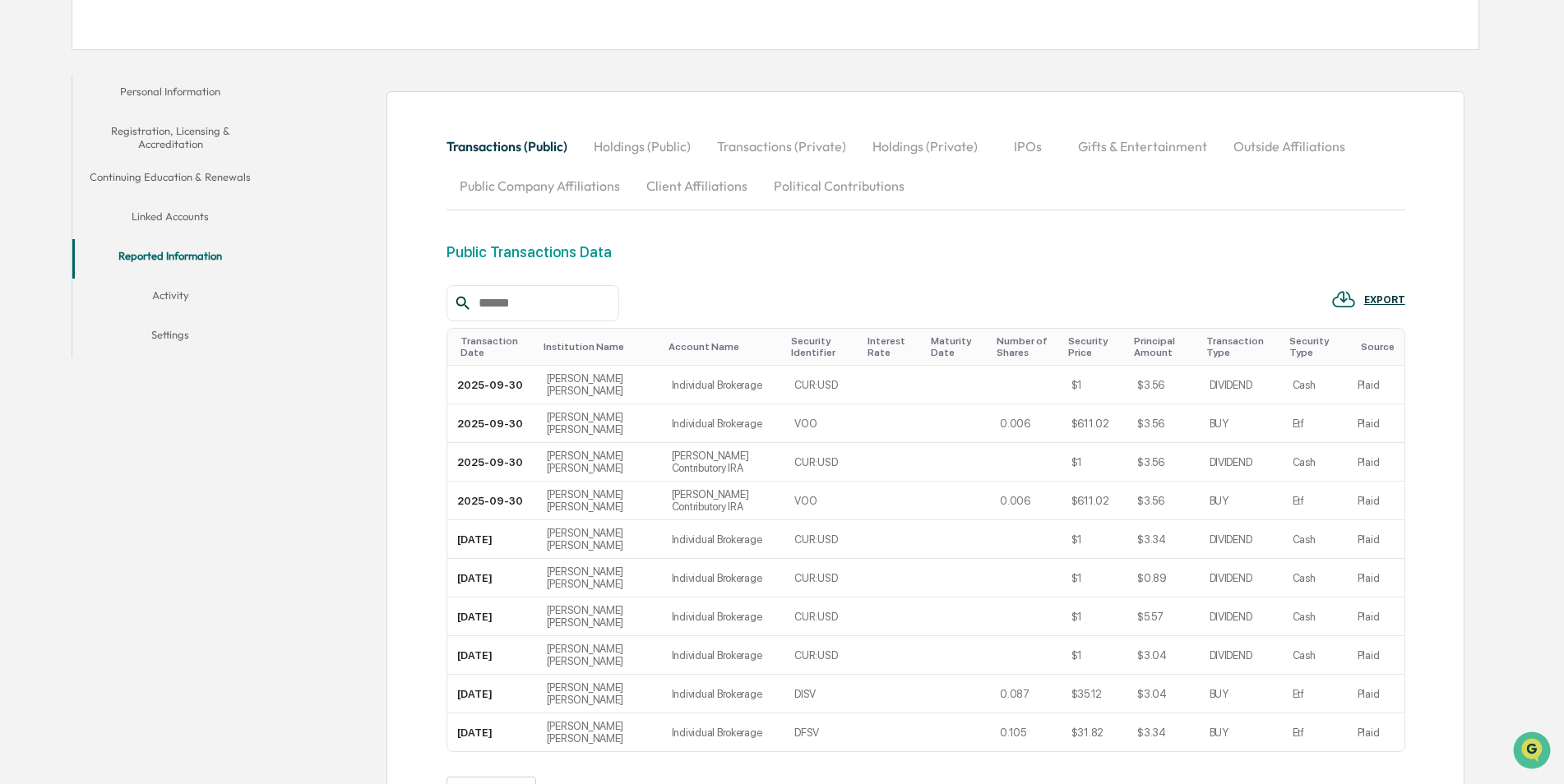
click at [640, 150] on button "Holdings (Public)" at bounding box center [642, 146] width 124 height 39
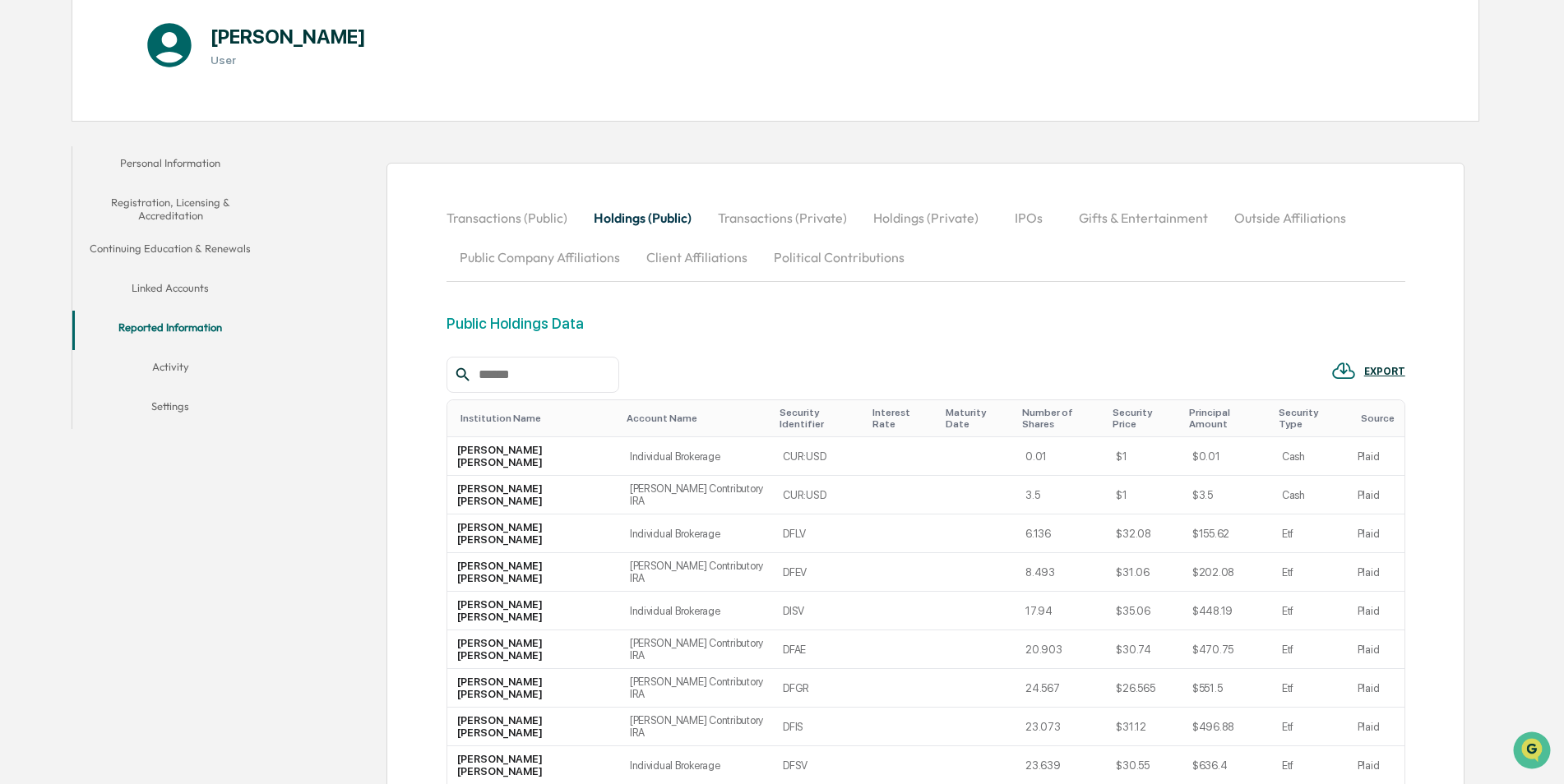
scroll to position [263, 0]
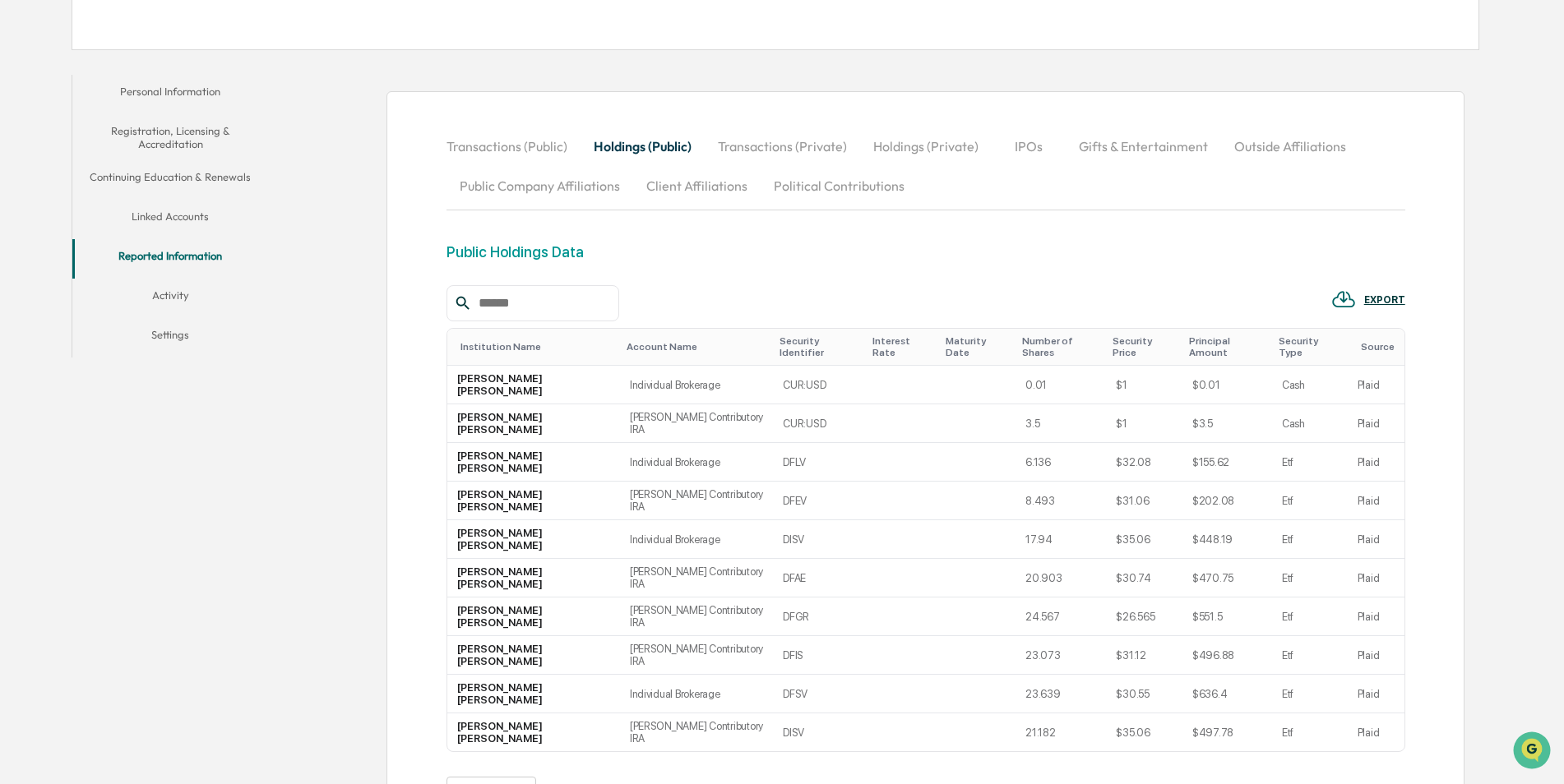
click at [626, 341] on div "Account Name" at bounding box center [696, 347] width 140 height 12
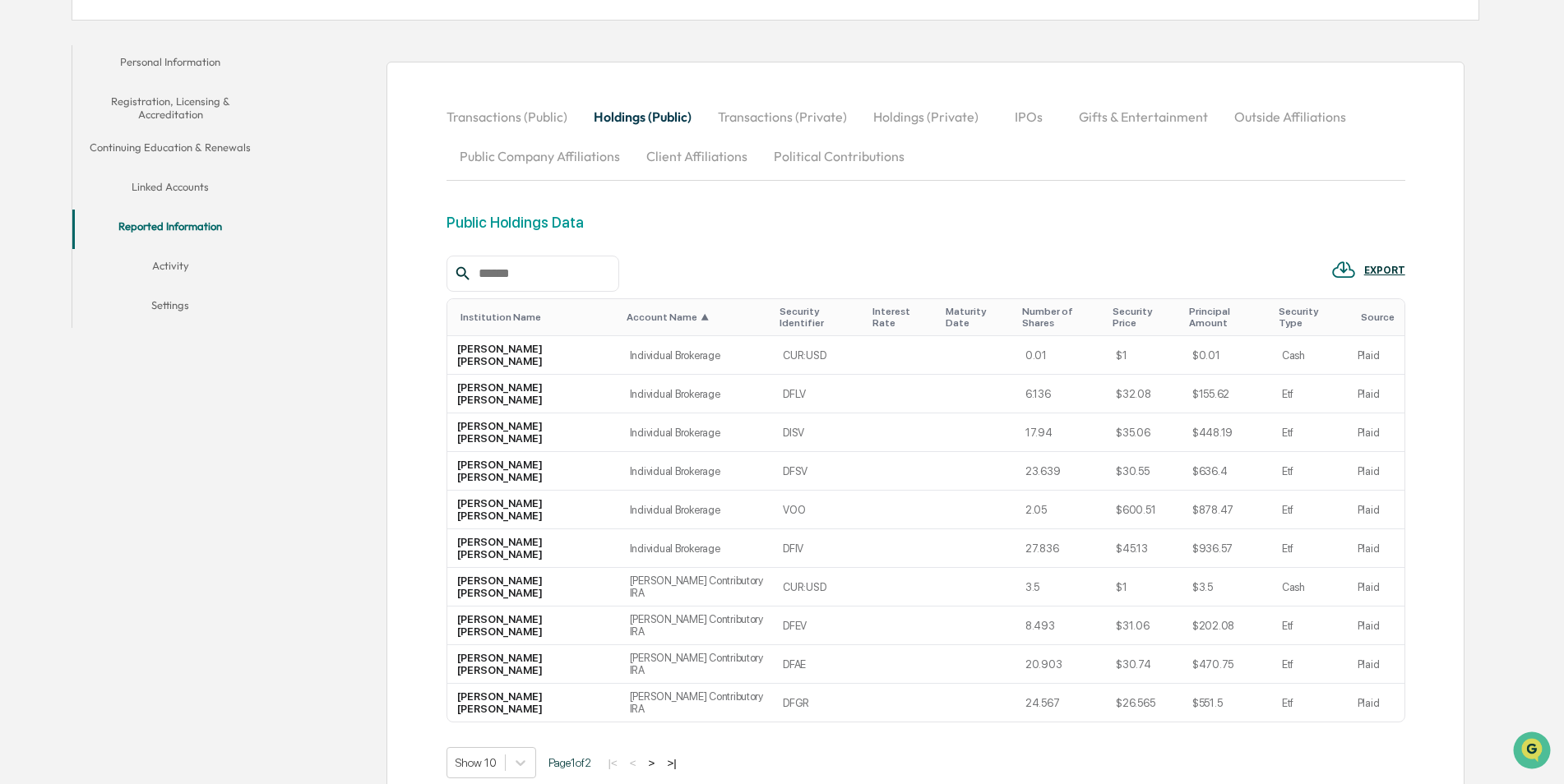
click at [656, 756] on button ">" at bounding box center [651, 763] width 16 height 14
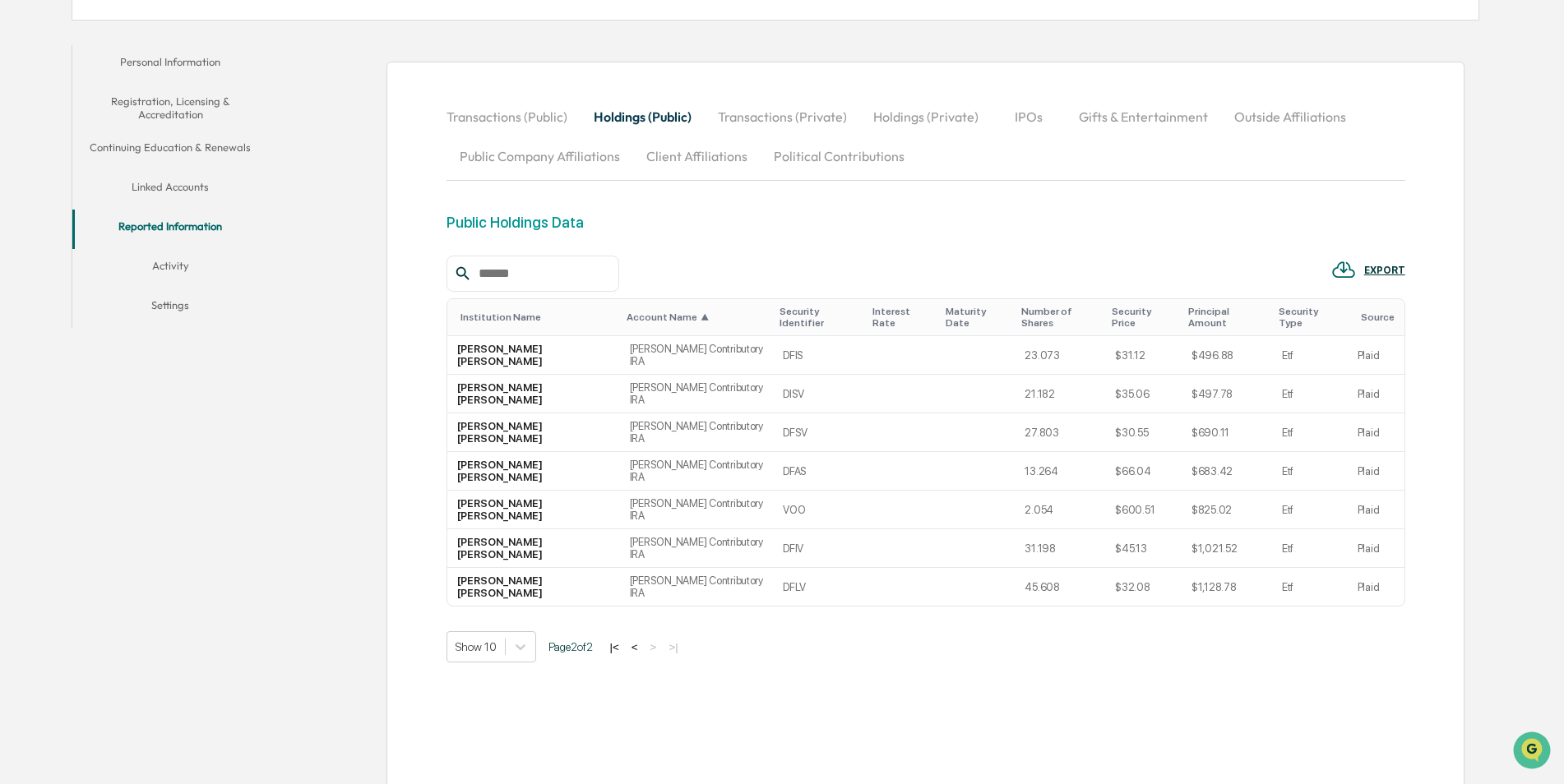
scroll to position [214, 0]
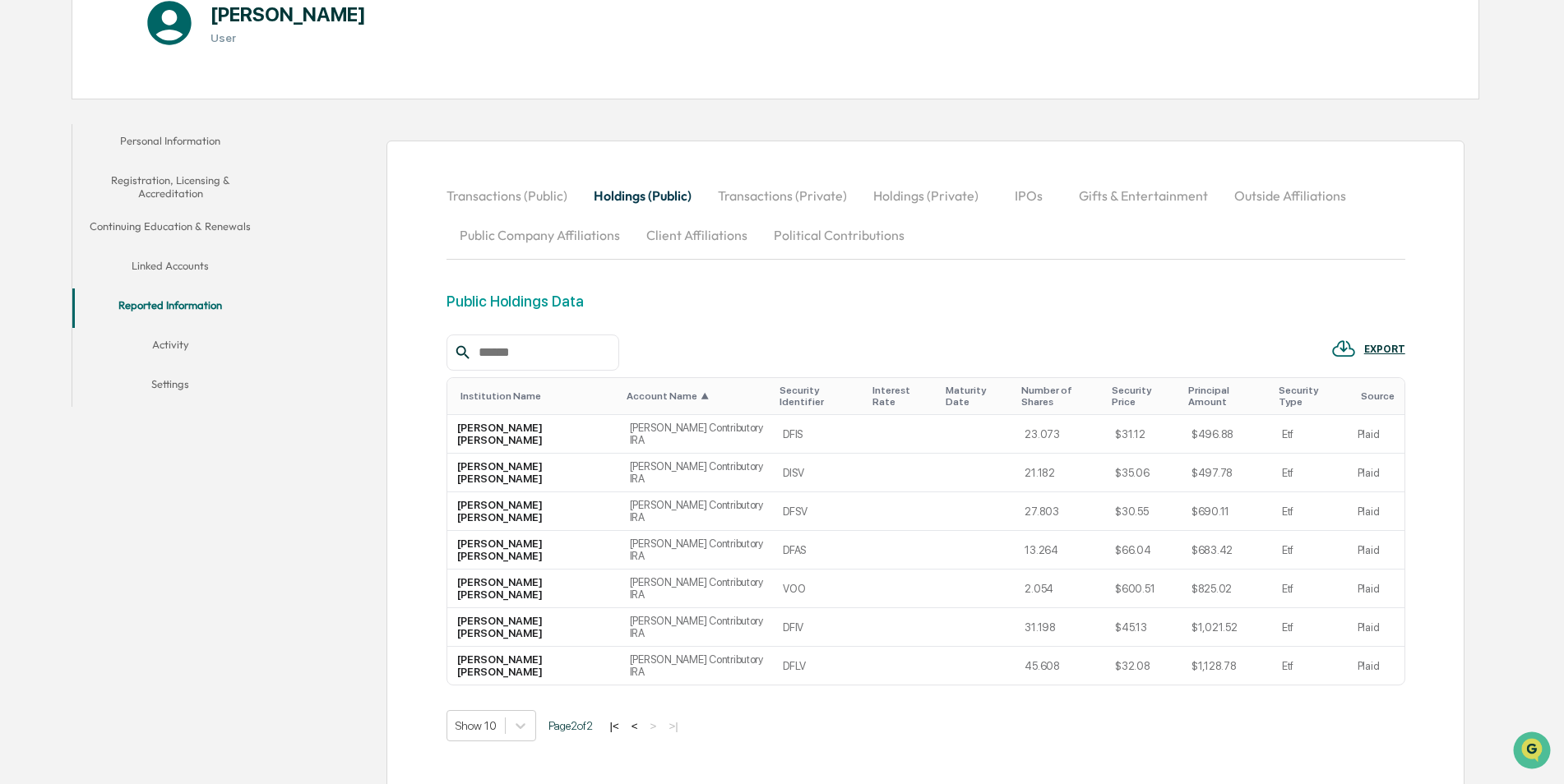
click at [642, 719] on button "<" at bounding box center [634, 726] width 16 height 14
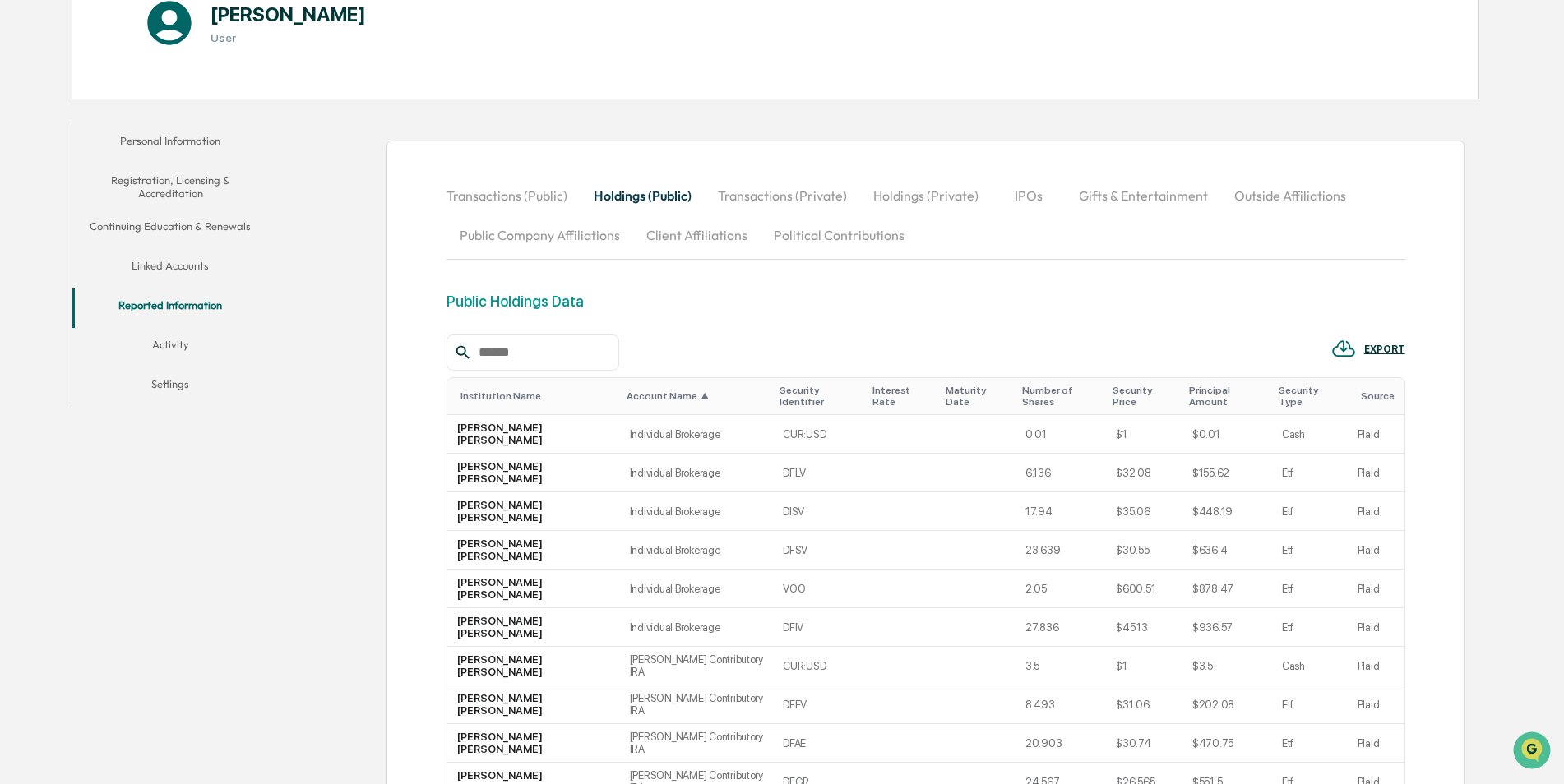
click at [782, 194] on button "Transactions (Private)" at bounding box center [782, 195] width 155 height 39
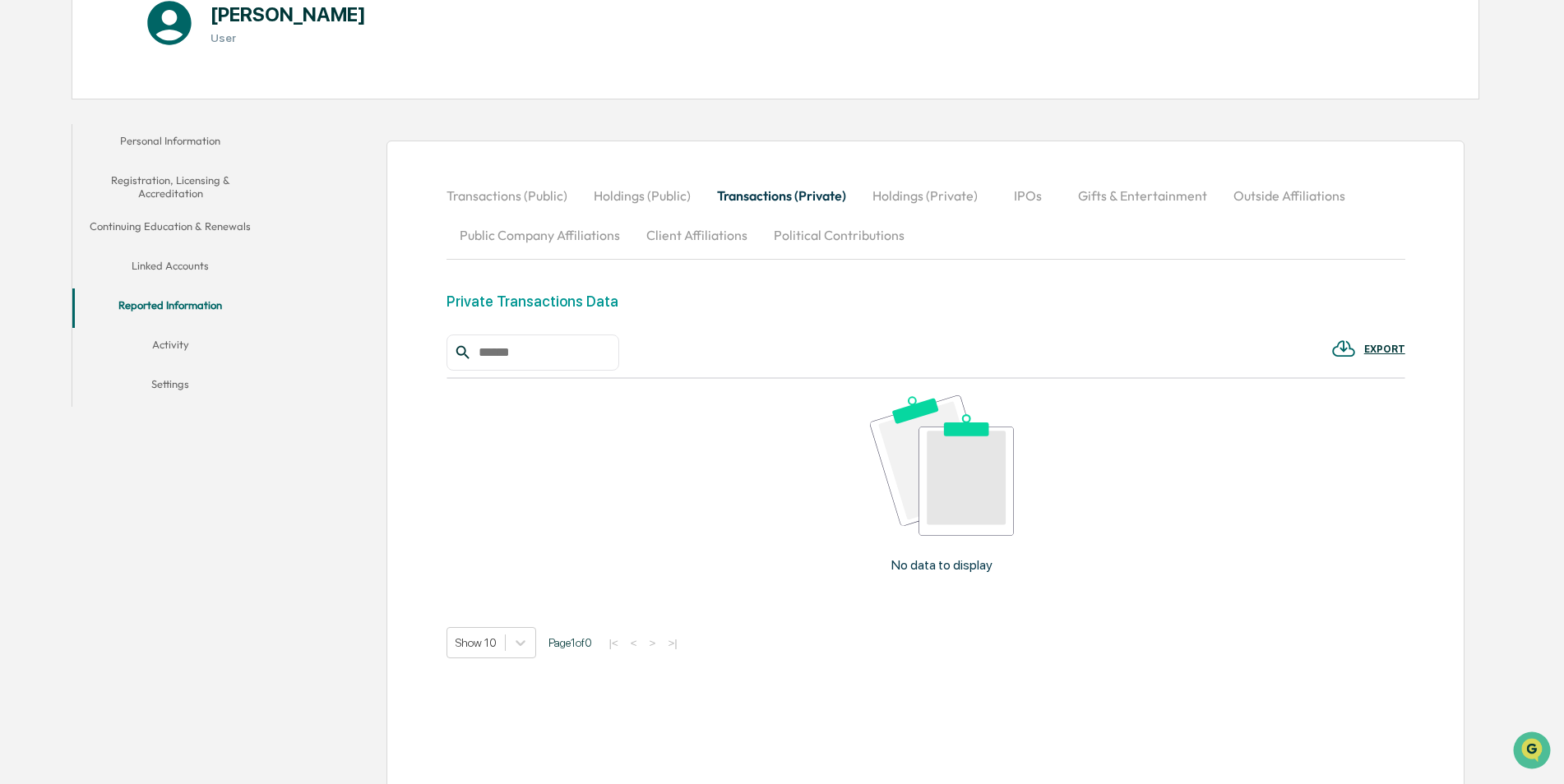
click at [951, 208] on button "Holdings (Private)" at bounding box center [924, 195] width 131 height 39
click at [1036, 200] on button "IPOs" at bounding box center [1028, 195] width 74 height 39
click at [1151, 204] on button "Gifts & Entertainment" at bounding box center [1142, 195] width 155 height 39
click at [1310, 210] on button "Outside Affiliations" at bounding box center [1291, 195] width 138 height 39
click at [572, 240] on button "Public Company Affiliations" at bounding box center [540, 235] width 187 height 39
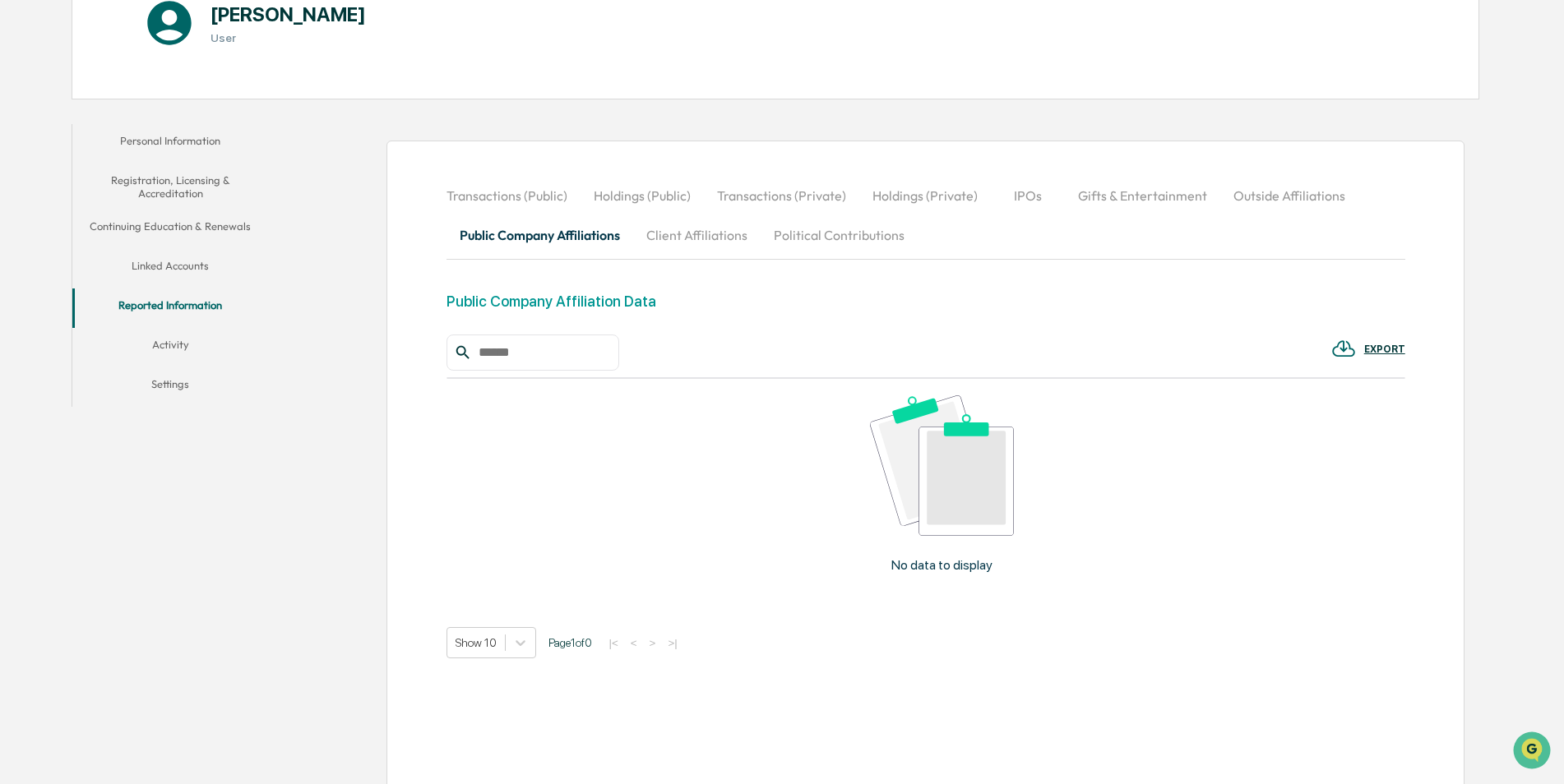
click at [692, 232] on button "Client Affiliations" at bounding box center [696, 235] width 128 height 39
click at [846, 241] on button "Political Contributions" at bounding box center [839, 235] width 157 height 39
click at [656, 193] on button "Holdings (Public)" at bounding box center [642, 195] width 124 height 39
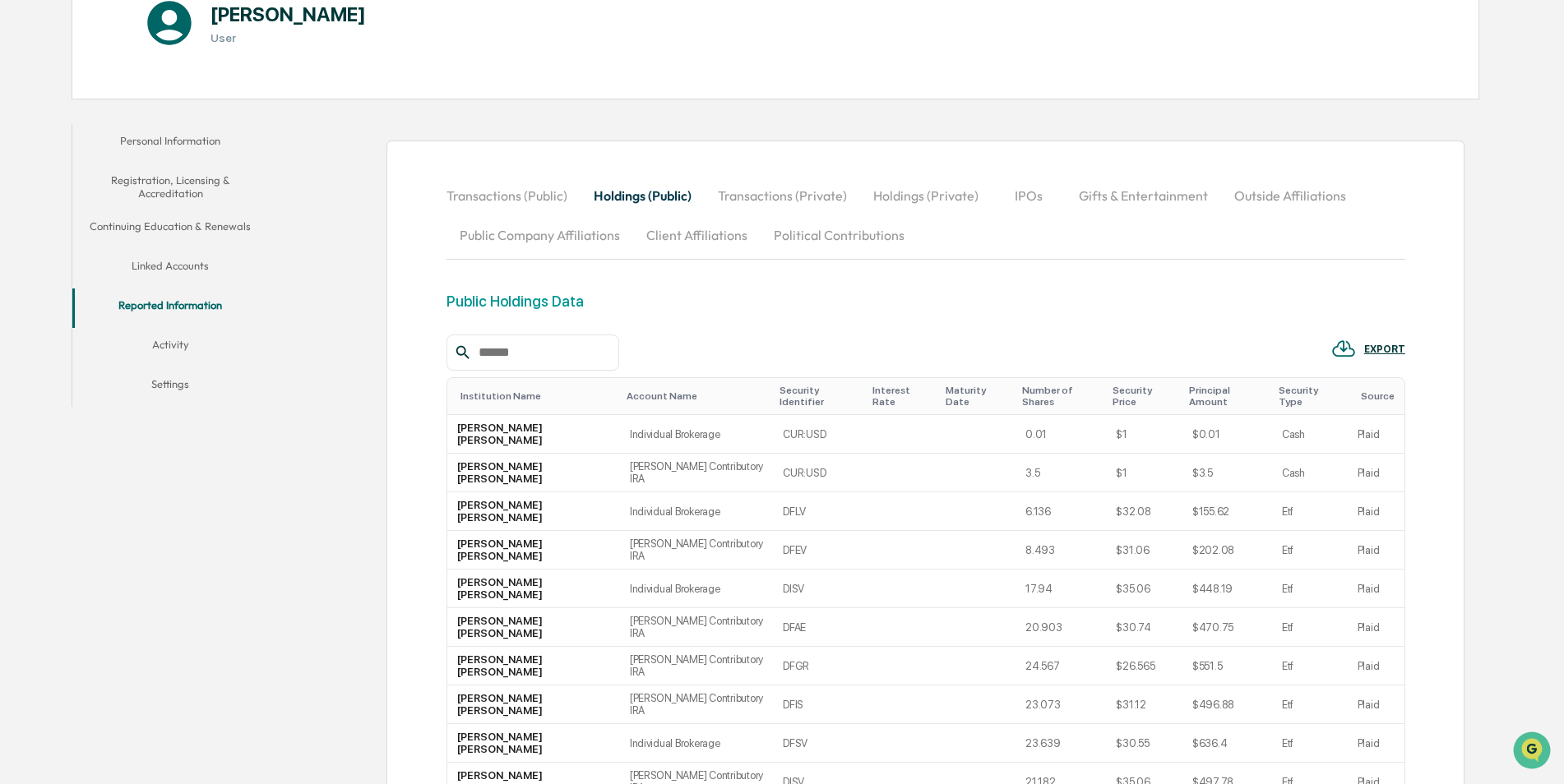
click at [193, 350] on button "Activity" at bounding box center [170, 347] width 197 height 39
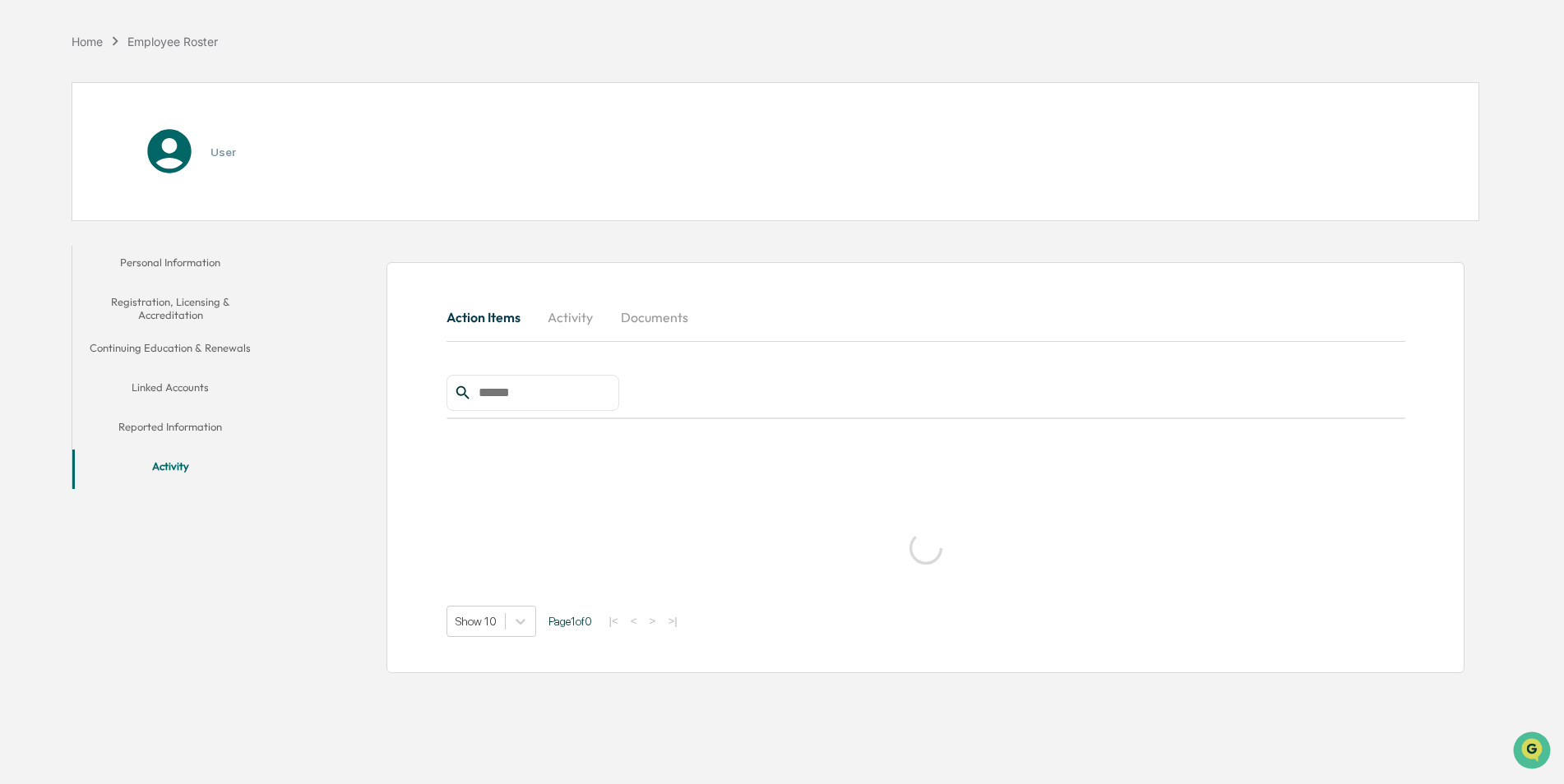
scroll to position [78, 0]
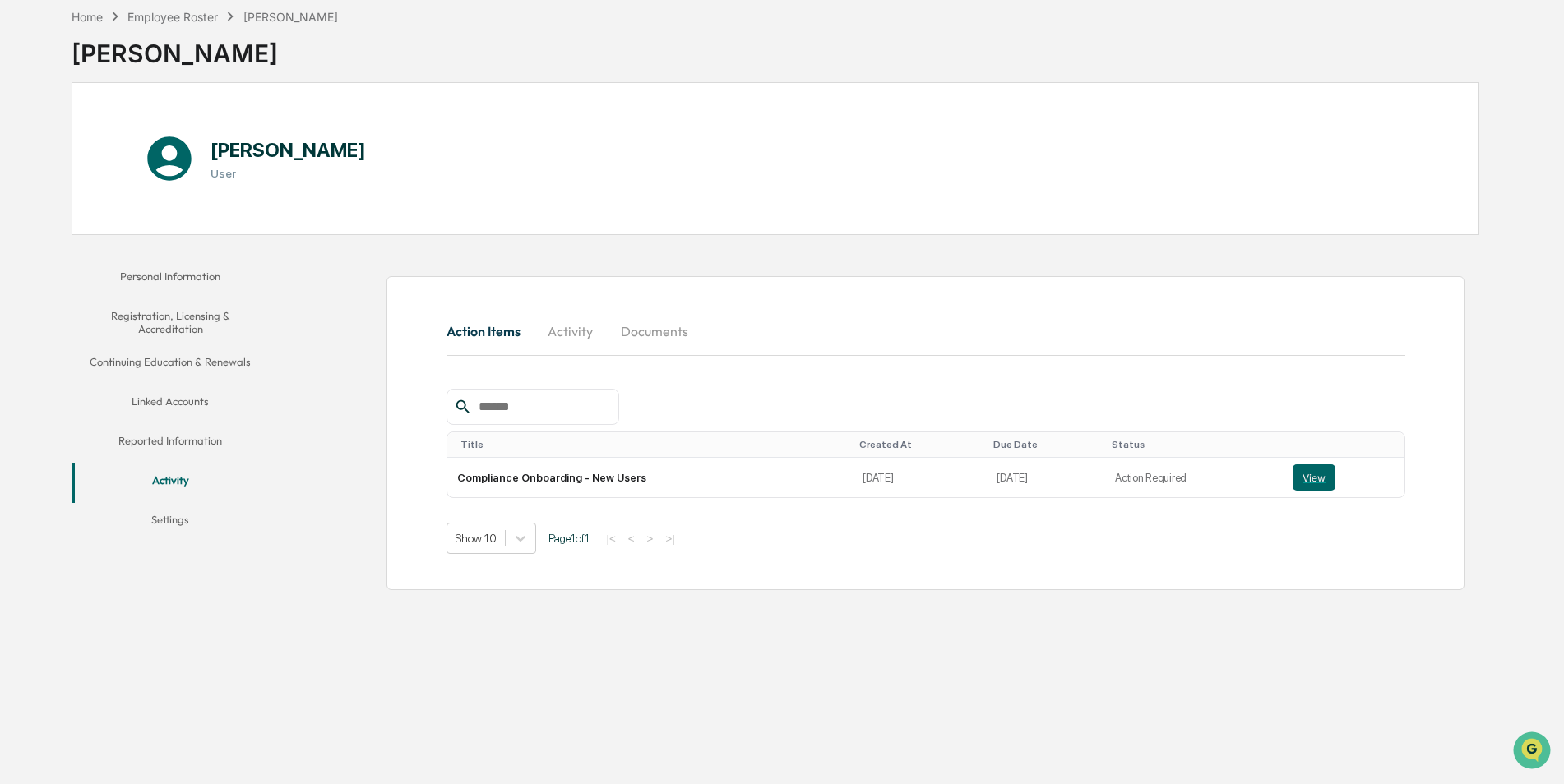
click at [202, 526] on button "Settings" at bounding box center [170, 522] width 197 height 39
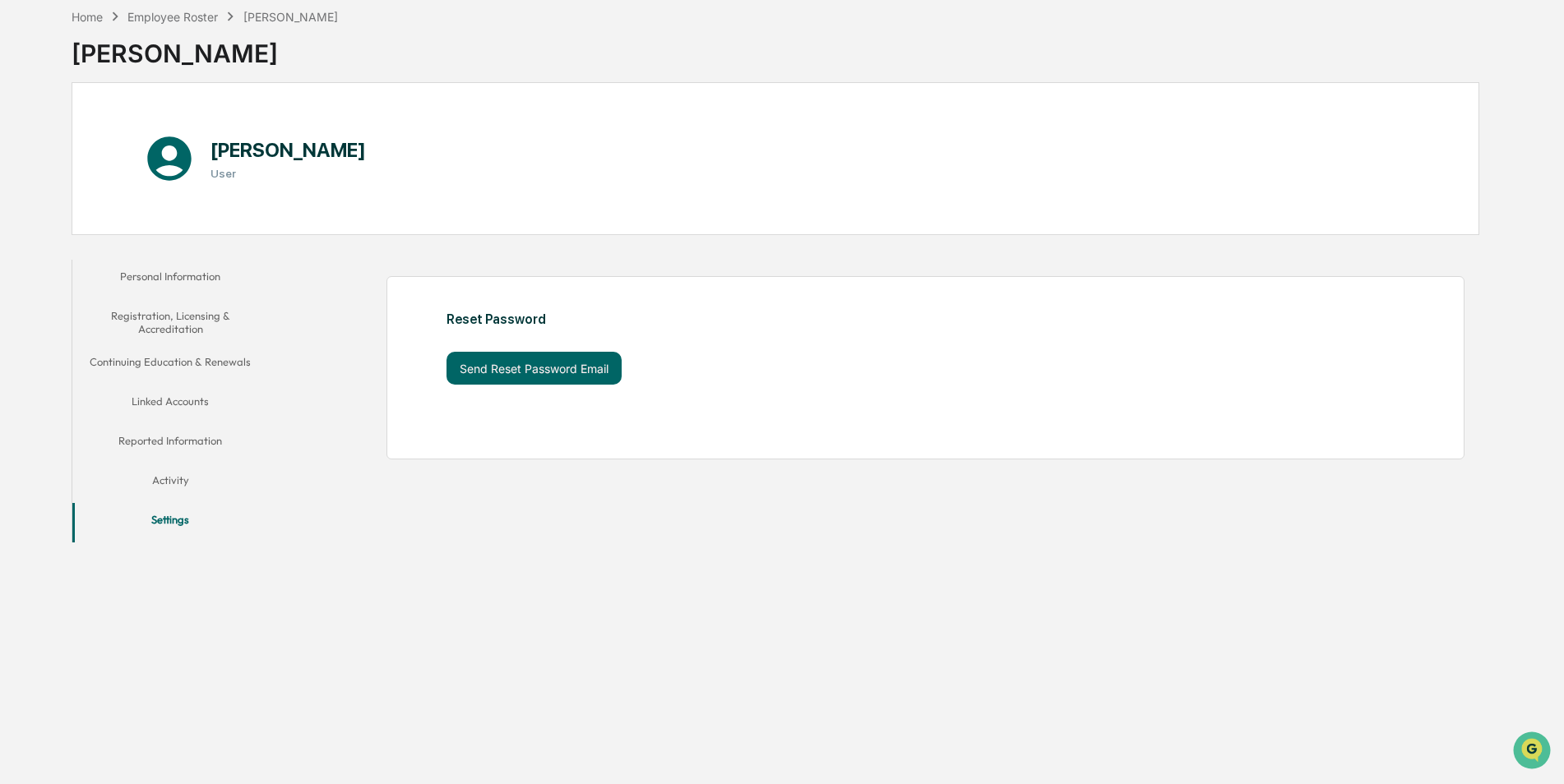
click at [175, 486] on button "Activity" at bounding box center [170, 483] width 197 height 39
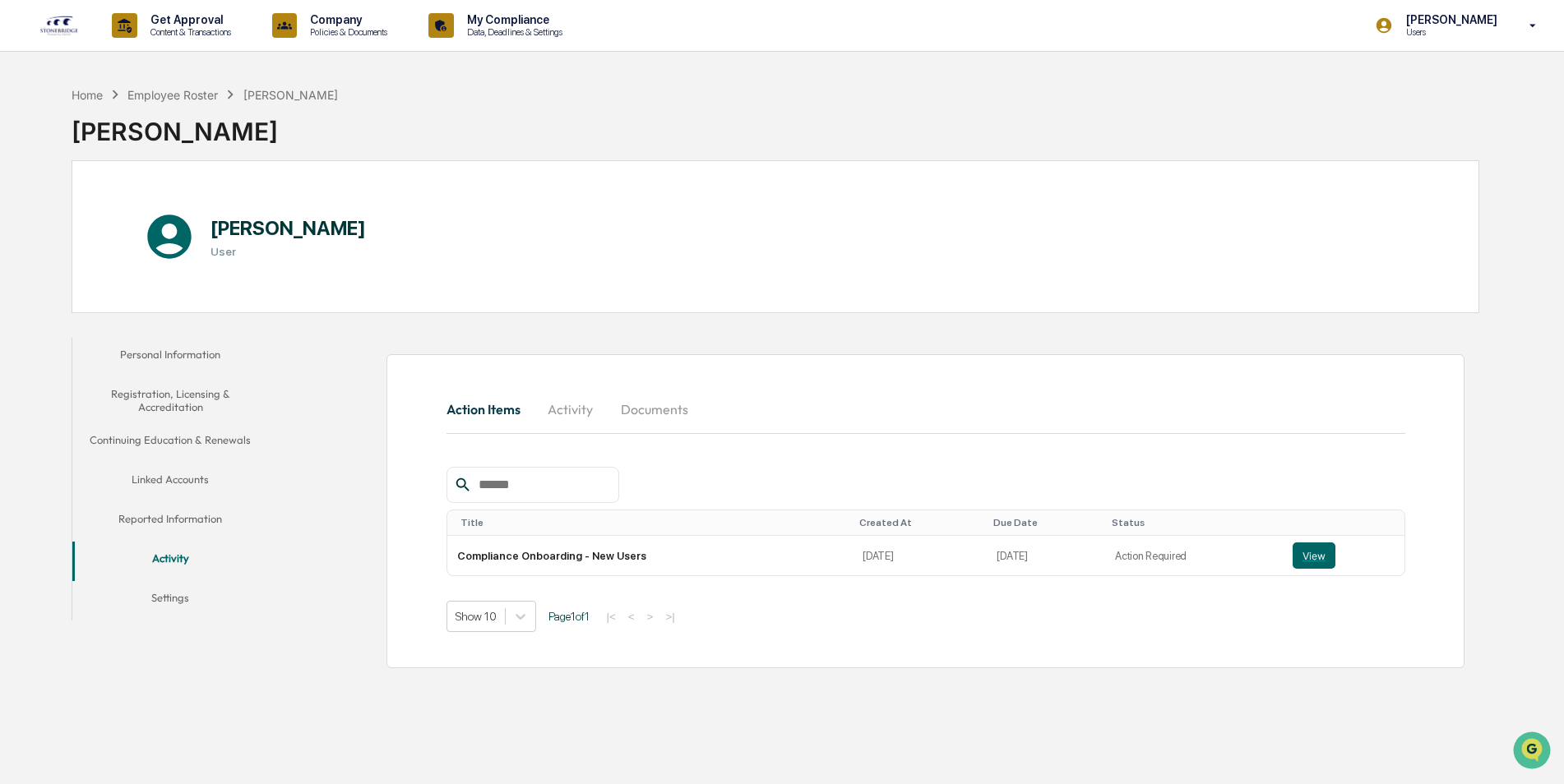
click at [68, 26] on img at bounding box center [58, 25] width 39 height 21
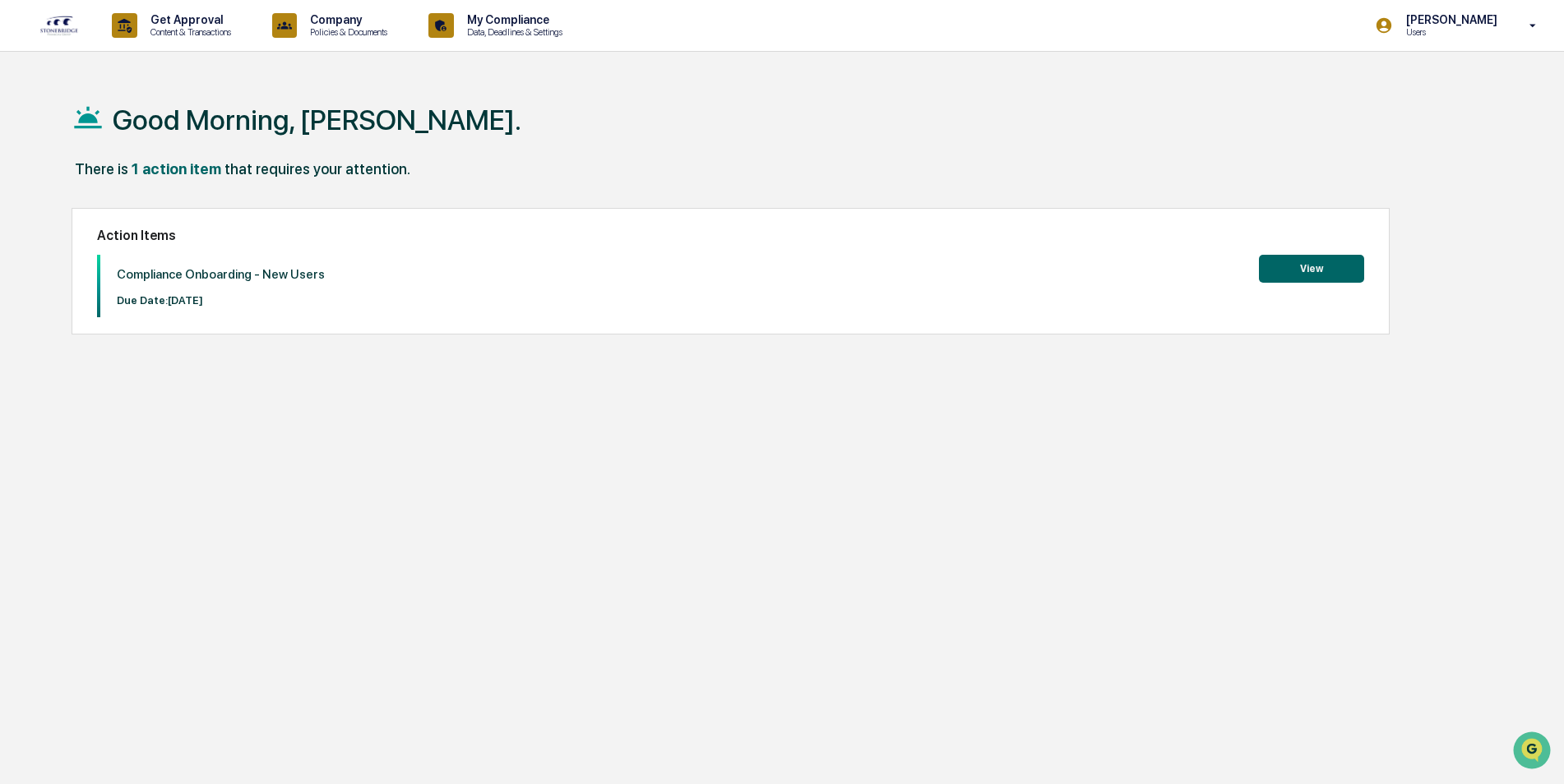
click at [1319, 268] on button "View" at bounding box center [1312, 268] width 105 height 28
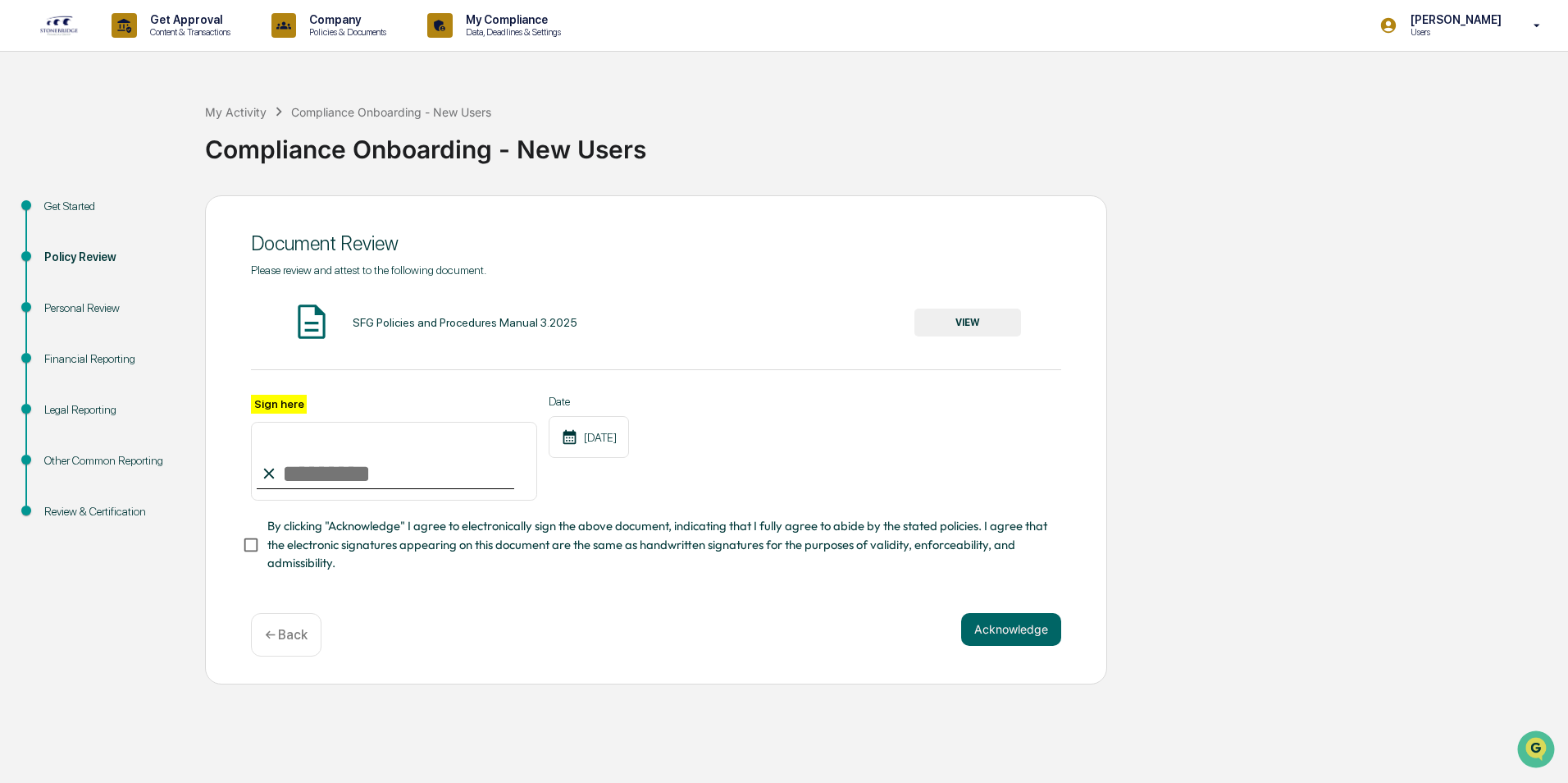
click at [966, 331] on button "VIEW" at bounding box center [967, 322] width 106 height 28
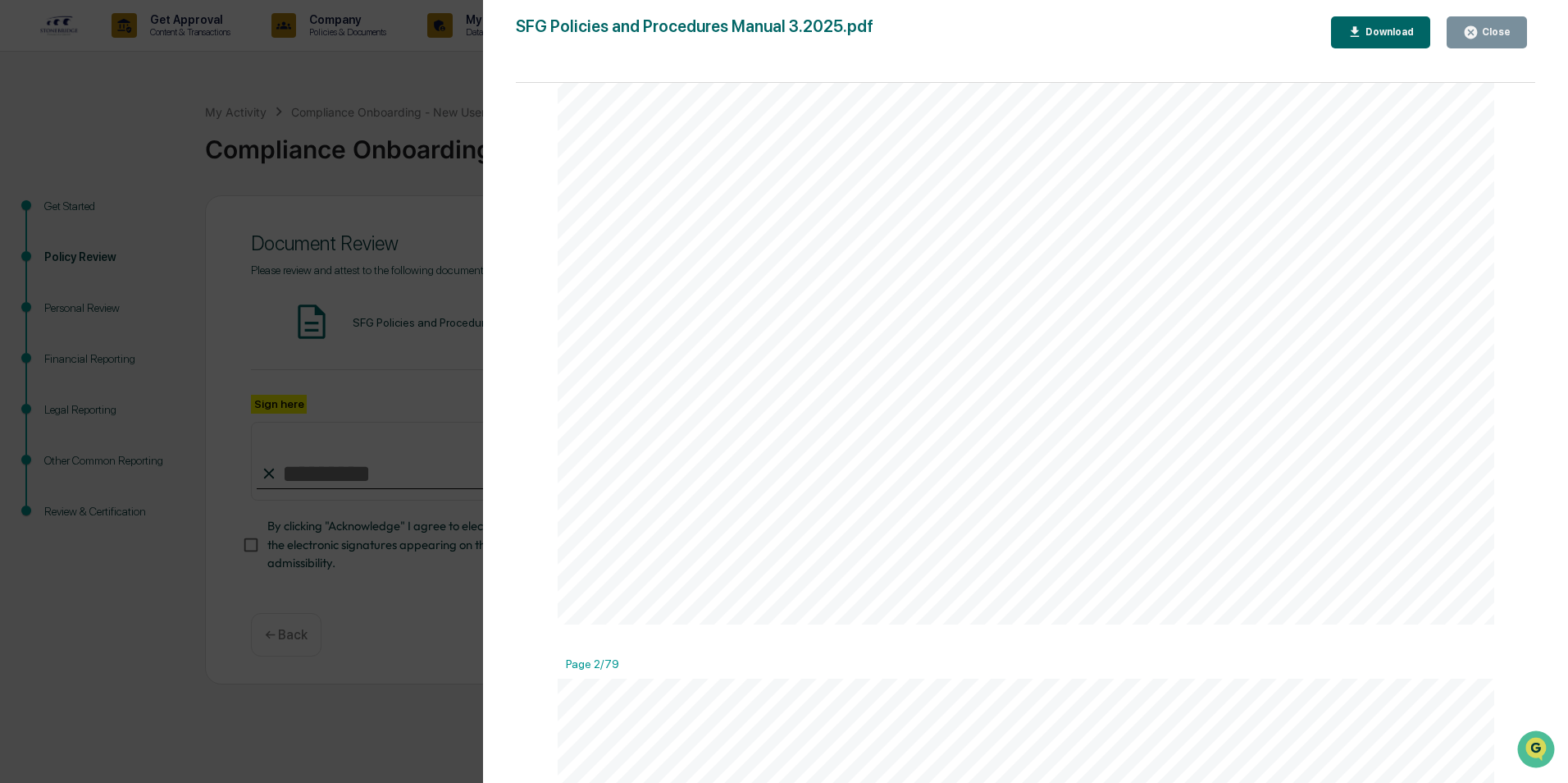
scroll to position [739, 0]
click at [1476, 34] on icon "button" at bounding box center [1471, 33] width 15 height 15
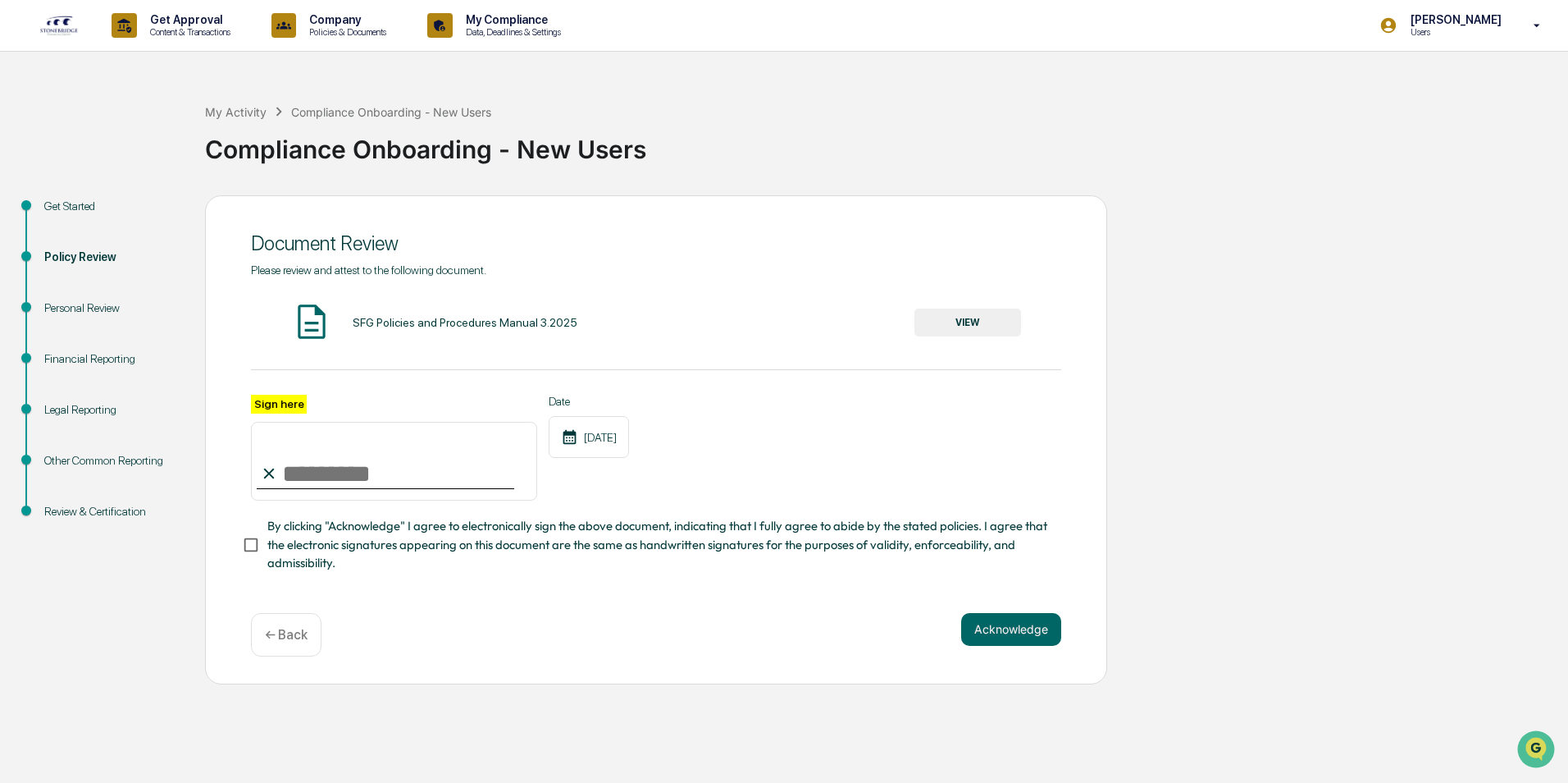
click at [1372, 437] on div "Get Started Policy Review Personal Review Financial Reporting Legal Reporting O…" at bounding box center [784, 439] width 1552 height 489
